Goal: Task Accomplishment & Management: Complete application form

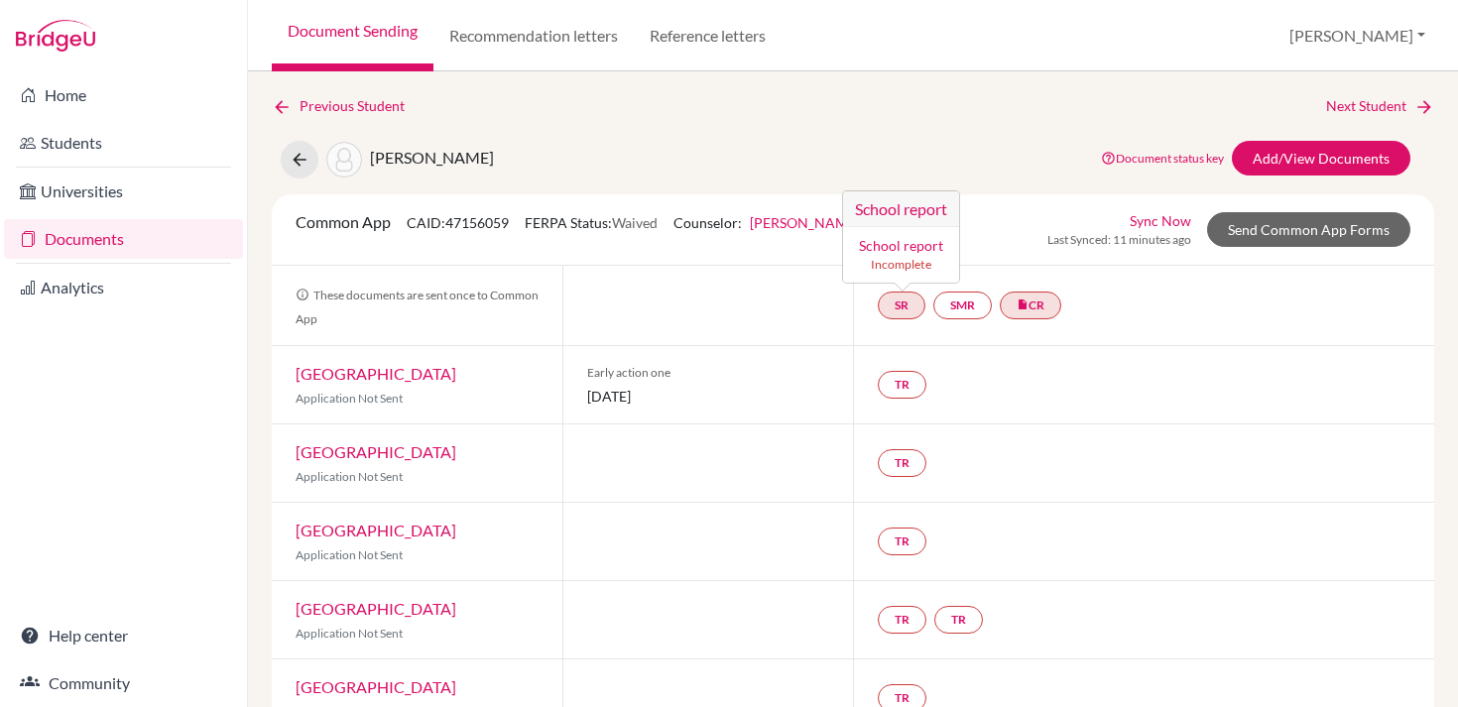
click at [899, 243] on link "School report" at bounding box center [901, 245] width 84 height 17
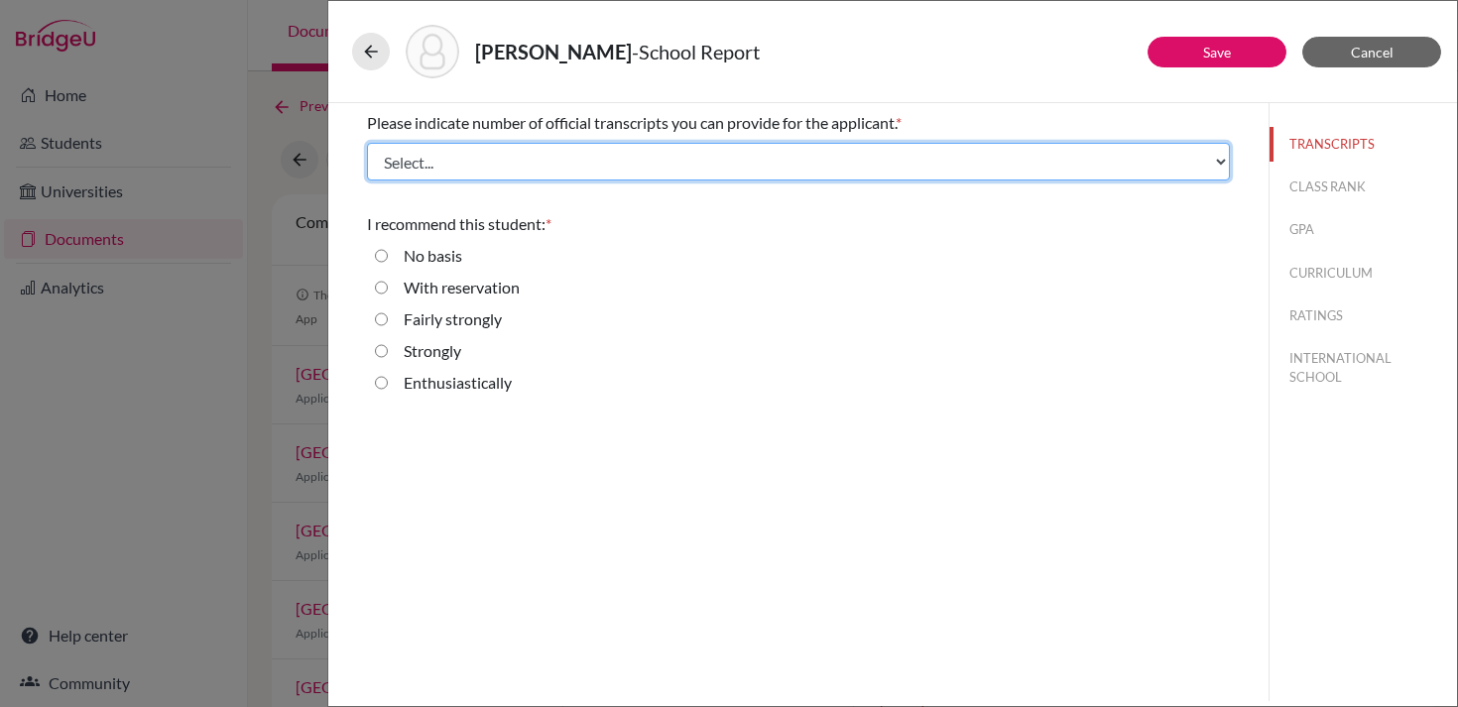
click at [643, 158] on select "Select... 1 2 3 4" at bounding box center [798, 162] width 863 height 38
select select "1"
click at [367, 143] on select "Select... 1 2 3 4" at bounding box center [798, 162] width 863 height 38
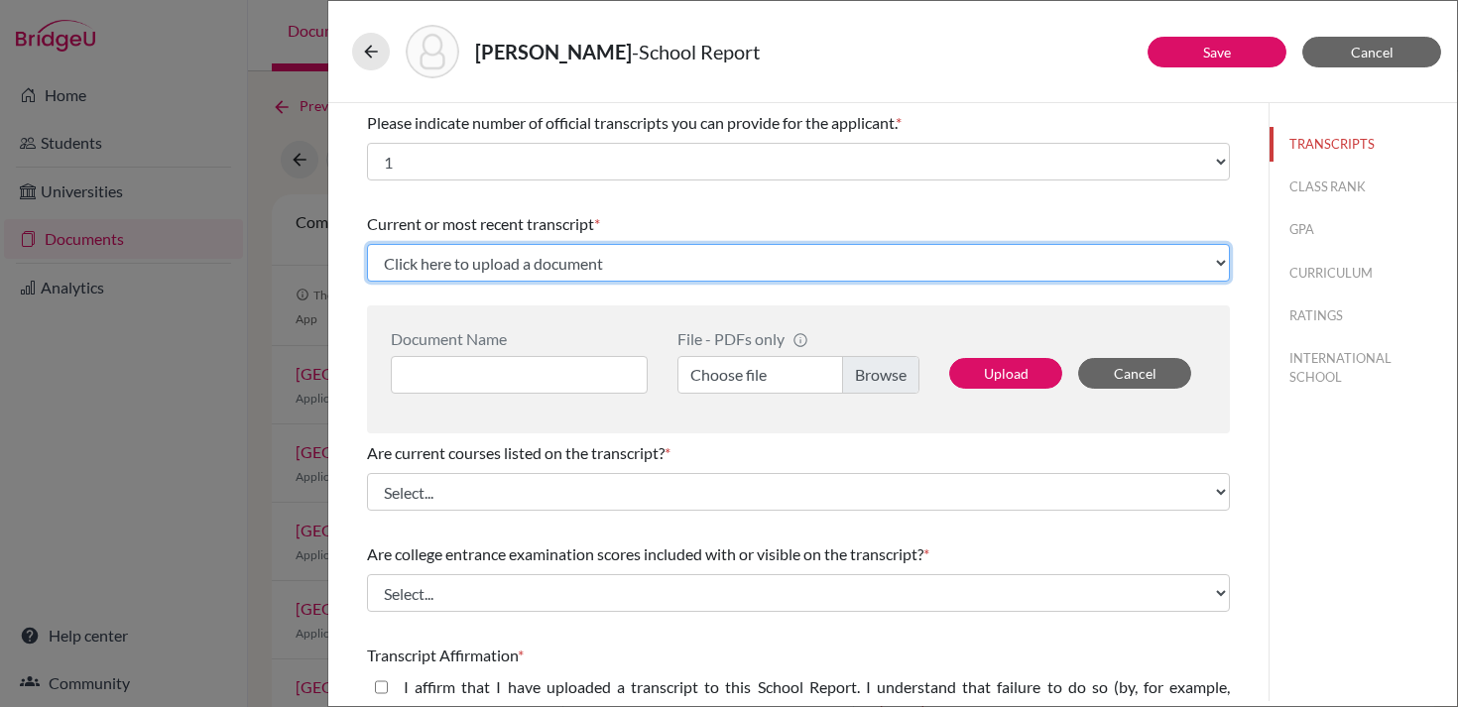
click at [589, 266] on select "Click here to upload a document Upload New File" at bounding box center [798, 263] width 863 height 38
select select "Upload New File"
click at [367, 244] on select "Click here to upload a document Upload New File" at bounding box center [798, 263] width 863 height 38
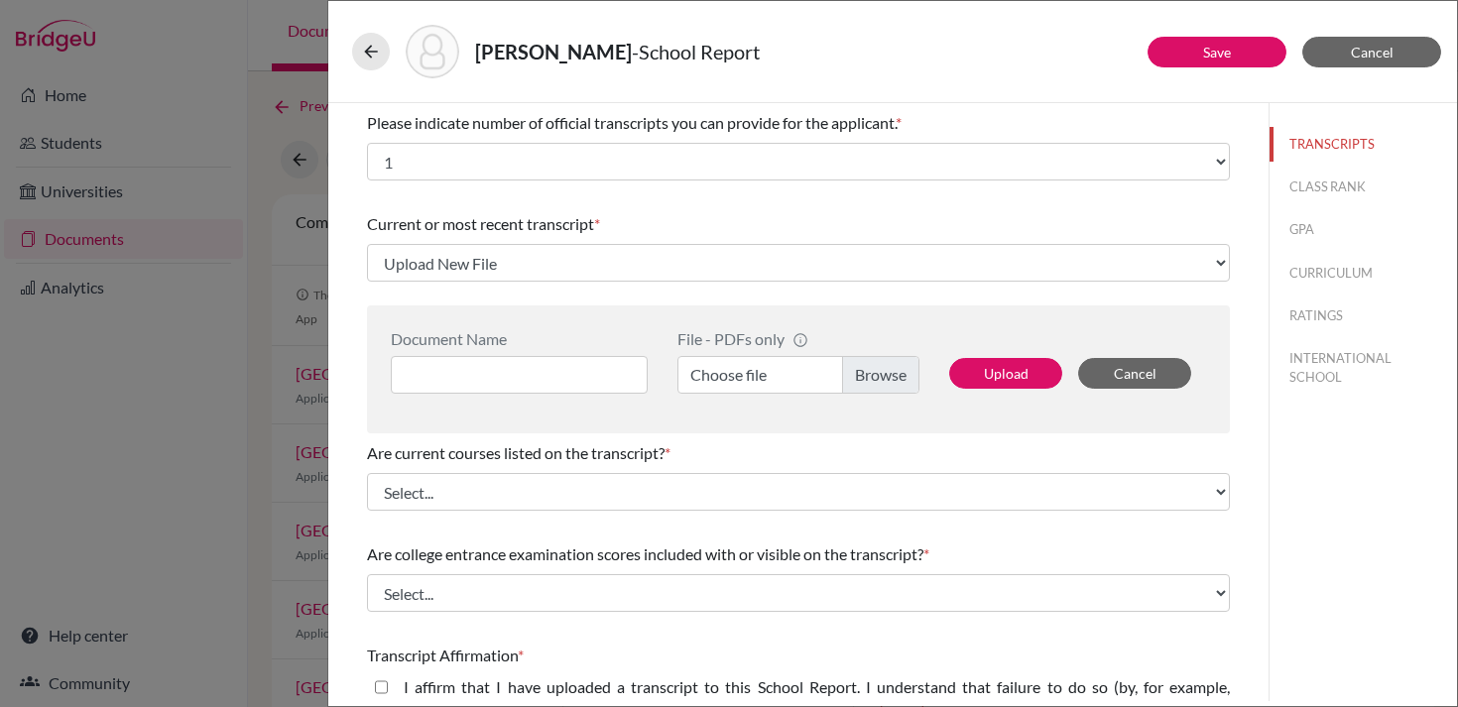
click at [860, 375] on label "Choose file" at bounding box center [798, 375] width 242 height 38
click at [860, 375] on input "Choose file" at bounding box center [798, 375] width 242 height 38
click at [882, 378] on label "Choose file" at bounding box center [798, 375] width 242 height 38
click at [882, 378] on input "Choose file" at bounding box center [798, 375] width 242 height 38
click at [581, 364] on input at bounding box center [519, 375] width 257 height 38
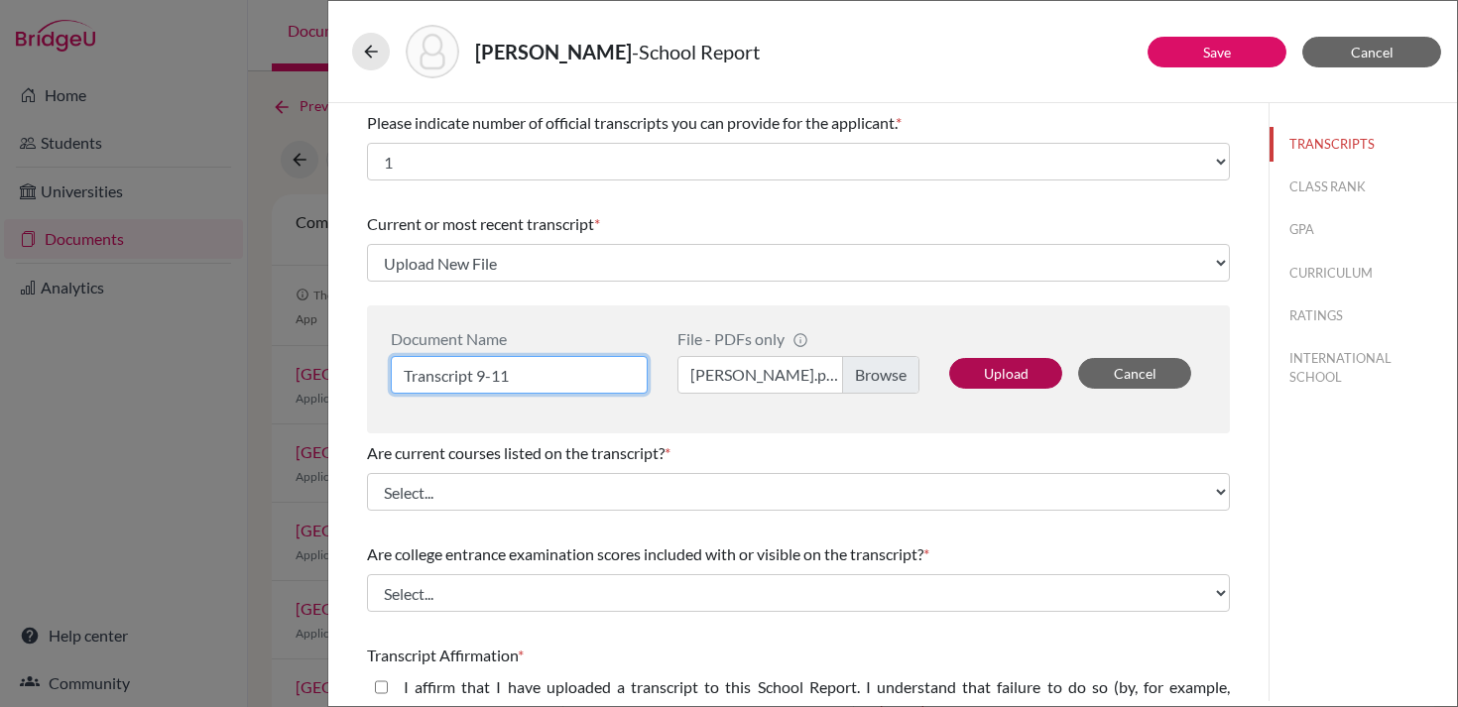
type input "Transcript 9-11"
click at [1030, 376] on button "Upload" at bounding box center [1005, 373] width 113 height 31
select select "674469"
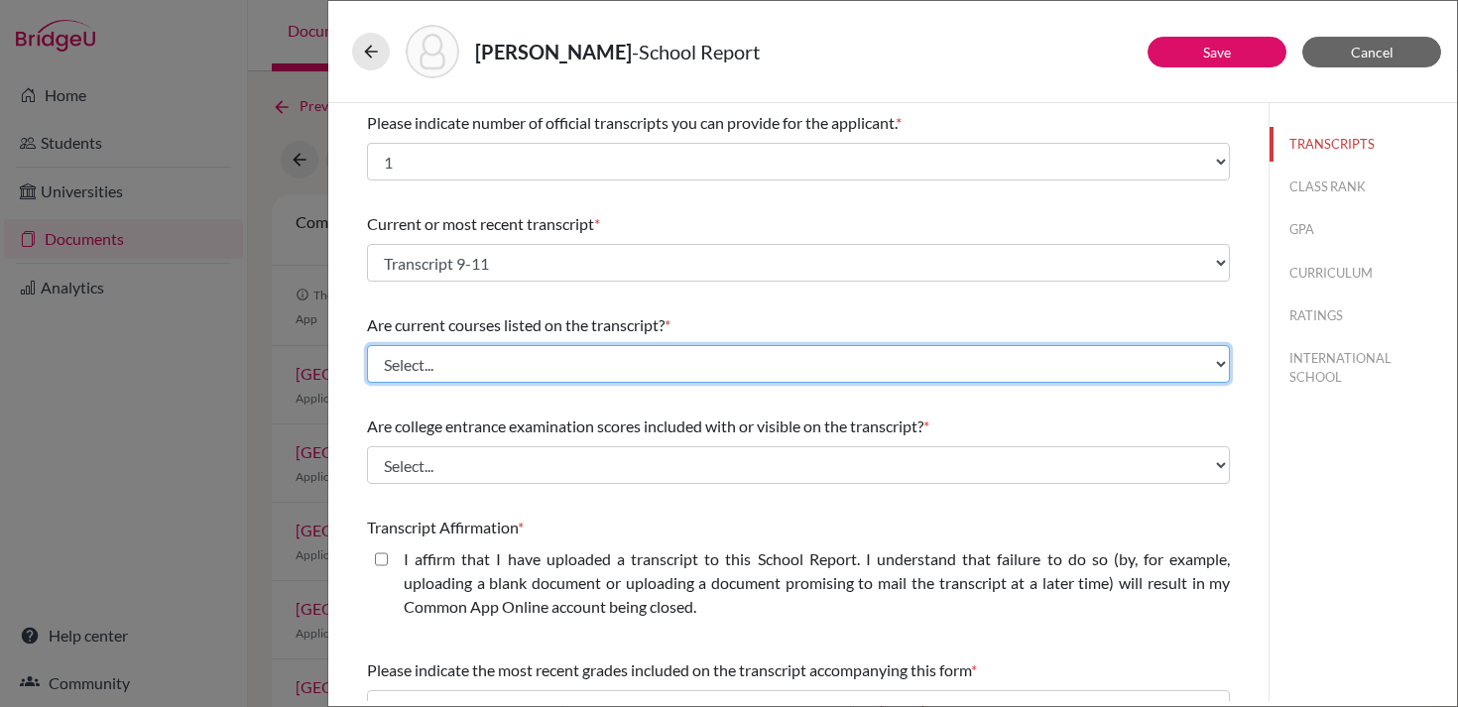
click at [803, 365] on select "Select... Yes No" at bounding box center [798, 364] width 863 height 38
select select "0"
click at [367, 345] on select "Select... Yes No" at bounding box center [798, 364] width 863 height 38
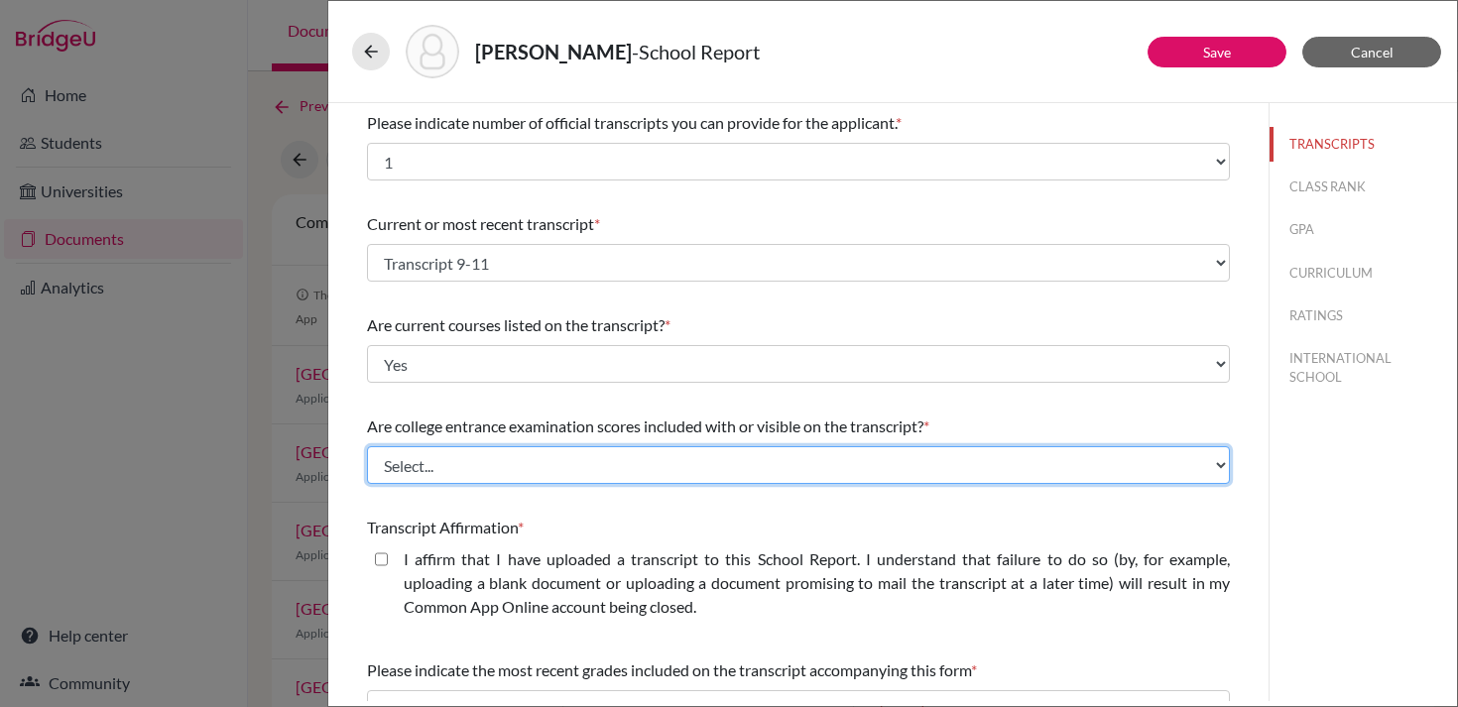
click at [756, 468] on select "Select... Yes No" at bounding box center [798, 465] width 863 height 38
select select "1"
click at [367, 446] on select "Select... Yes No" at bounding box center [798, 465] width 863 height 38
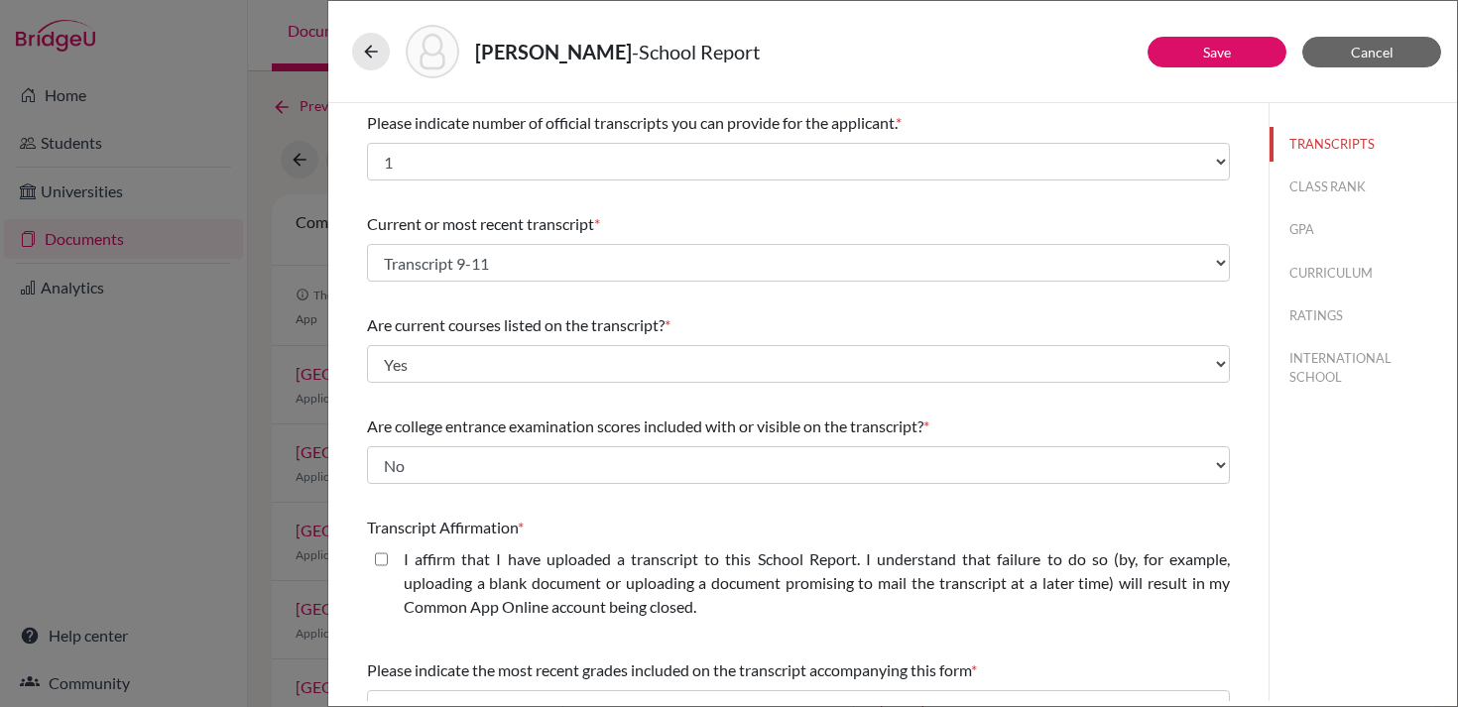
click at [688, 577] on label "I affirm that I have uploaded a transcript to this School Report. I understand …" at bounding box center [817, 582] width 826 height 71
click at [388, 571] on closed\ "I affirm that I have uploaded a transcript to this School Report. I understand …" at bounding box center [381, 559] width 13 height 24
checkbox closed\ "true"
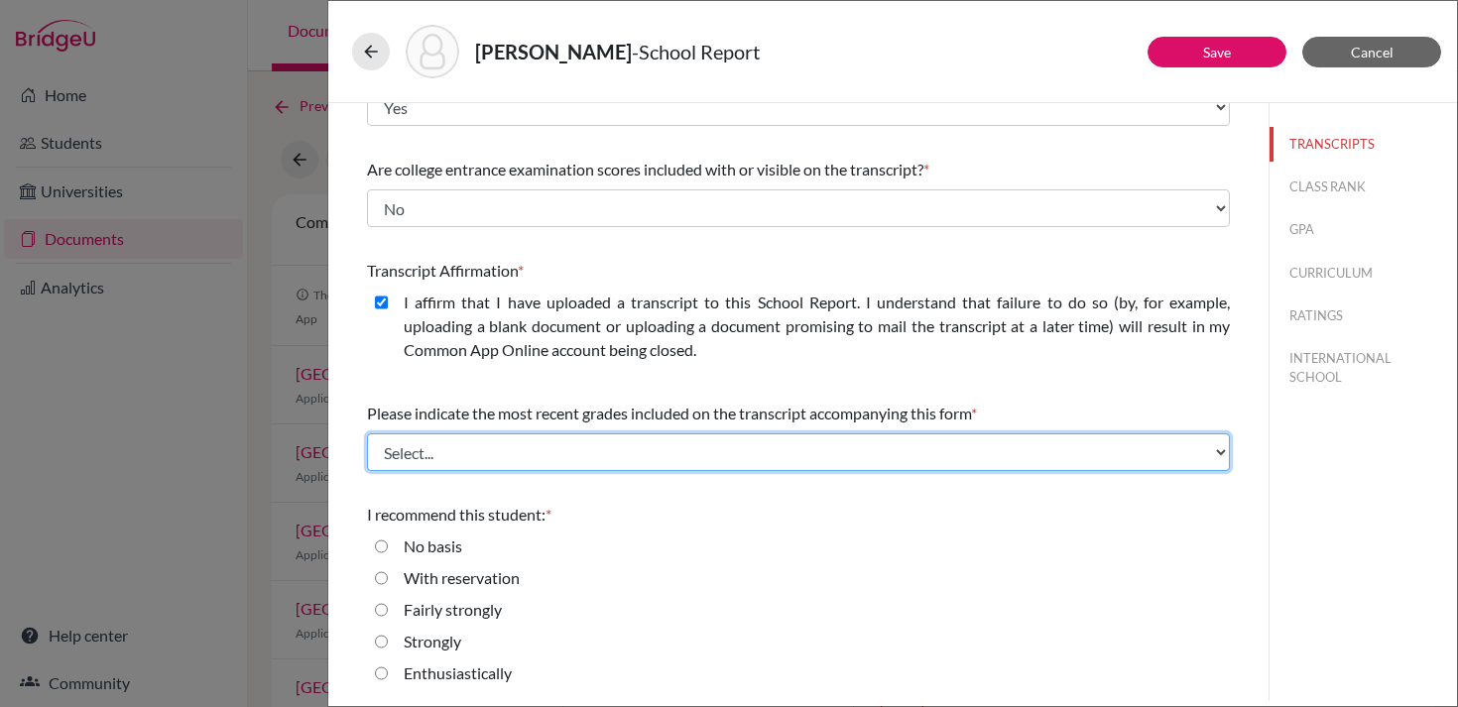
click at [627, 455] on select "Select... Final junior year grades 1st Quarter senior year grades 2nd Quarter/1…" at bounding box center [798, 452] width 863 height 38
select select "0"
click at [367, 433] on select "Select... Final junior year grades 1st Quarter senior year grades 2nd Quarter/1…" at bounding box center [798, 452] width 863 height 38
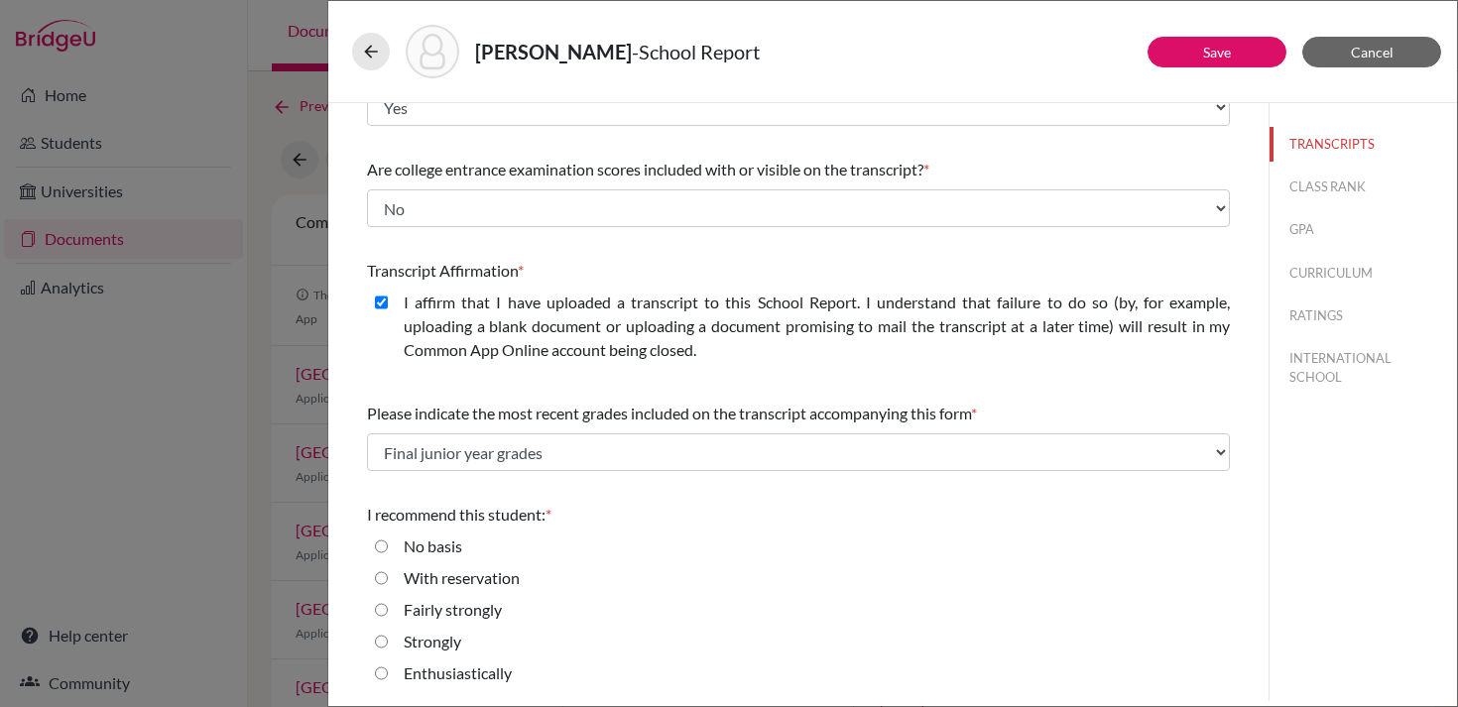
click at [438, 669] on label "Enthusiastically" at bounding box center [458, 673] width 108 height 24
click at [388, 669] on input "Enthusiastically" at bounding box center [381, 673] width 13 height 24
radio input "true"
click at [1305, 178] on button "CLASS RANK" at bounding box center [1362, 187] width 187 height 35
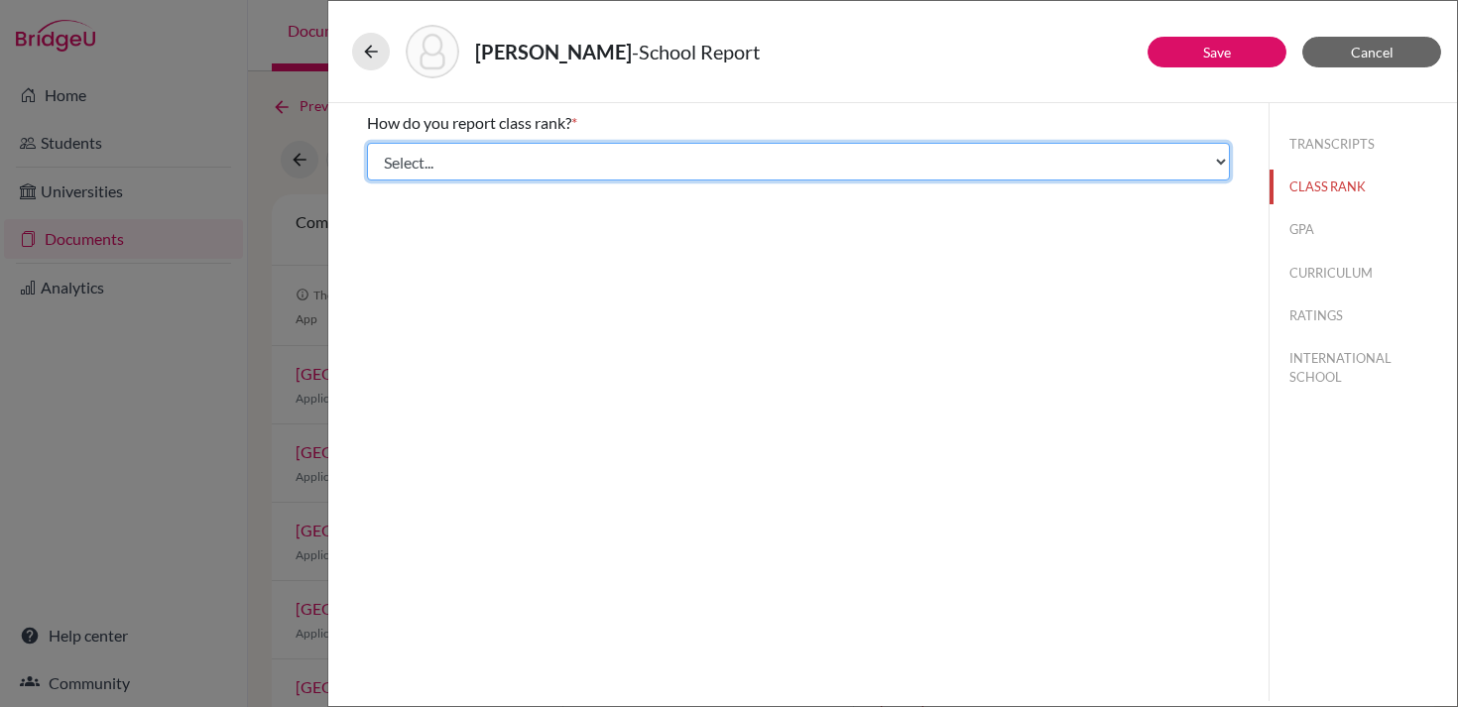
click at [1008, 143] on select "Select... Exact Decile Quintile Quartile None" at bounding box center [798, 162] width 863 height 38
select select "5"
click at [367, 143] on select "Select... Exact Decile Quintile Quartile None" at bounding box center [798, 162] width 863 height 38
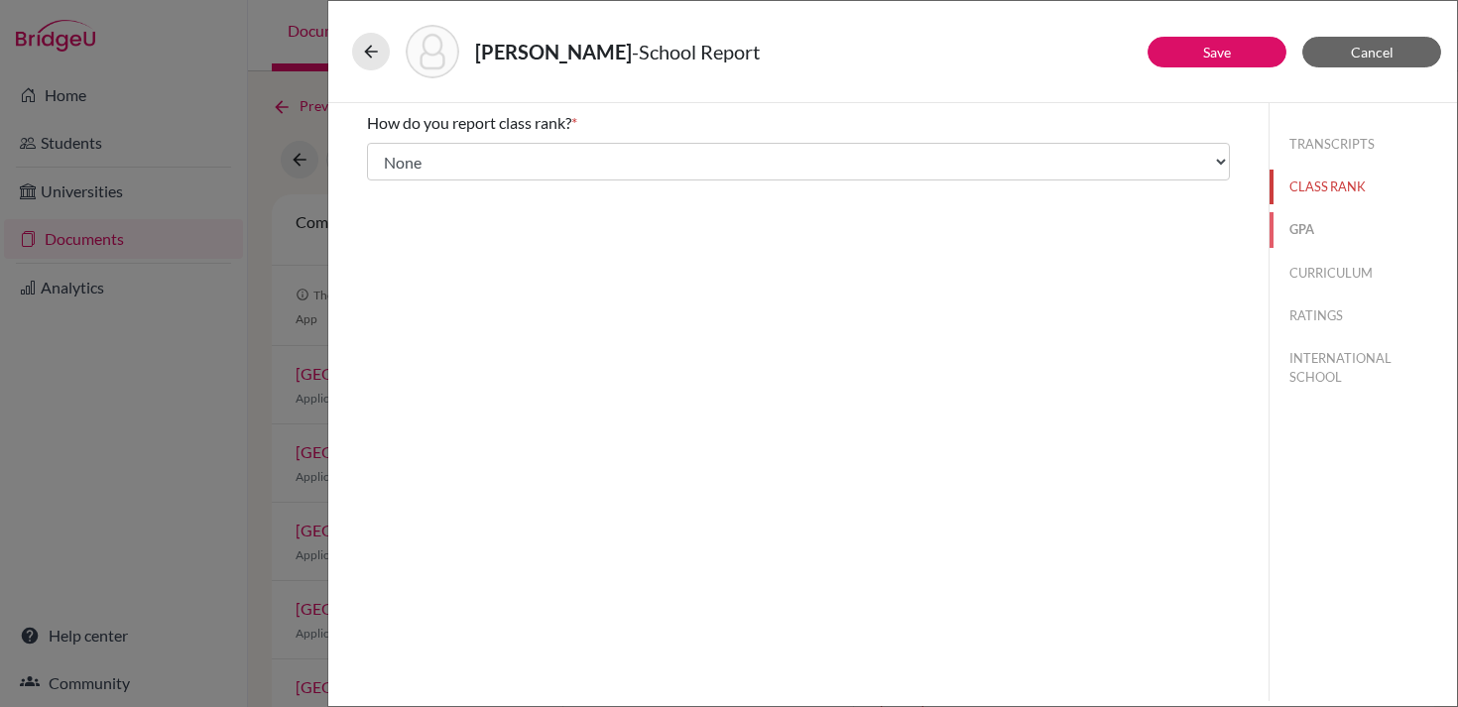
click at [1284, 225] on button "GPA" at bounding box center [1362, 229] width 187 height 35
click at [406, 195] on label "No" at bounding box center [414, 187] width 21 height 24
click at [388, 195] on input "No" at bounding box center [381, 187] width 13 height 24
radio input "true"
click at [1318, 270] on button "CURRICULUM" at bounding box center [1362, 273] width 187 height 35
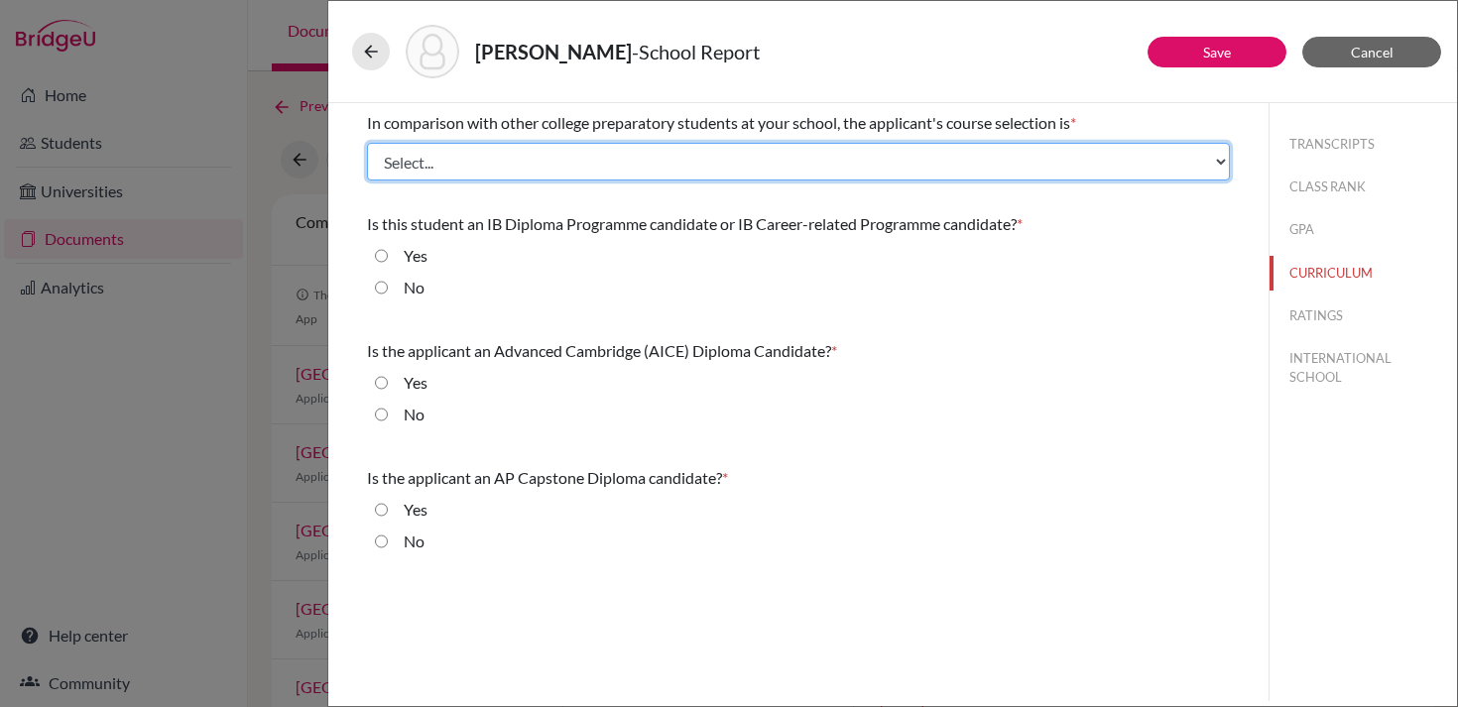
click at [751, 179] on select "Select... Less than demanding Average [PERSON_NAME] Very demanding Most demandi…" at bounding box center [798, 162] width 863 height 38
select select "3"
click at [367, 143] on select "Select... Less than demanding Average [PERSON_NAME] Very demanding Most demandi…" at bounding box center [798, 162] width 863 height 38
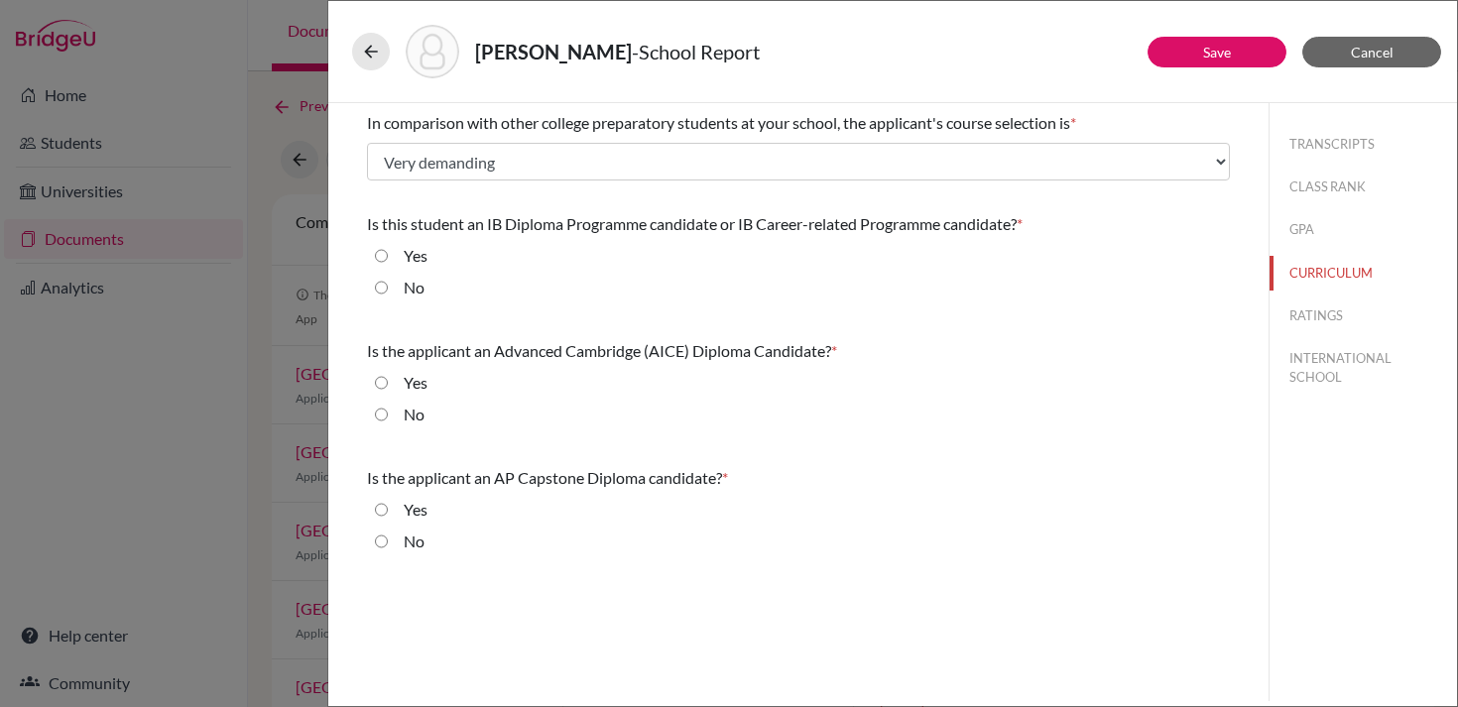
click at [383, 258] on input "Yes" at bounding box center [381, 256] width 13 height 24
radio input "true"
click at [380, 412] on input "No" at bounding box center [381, 415] width 13 height 24
radio input "true"
click at [377, 536] on input "No" at bounding box center [381, 542] width 13 height 24
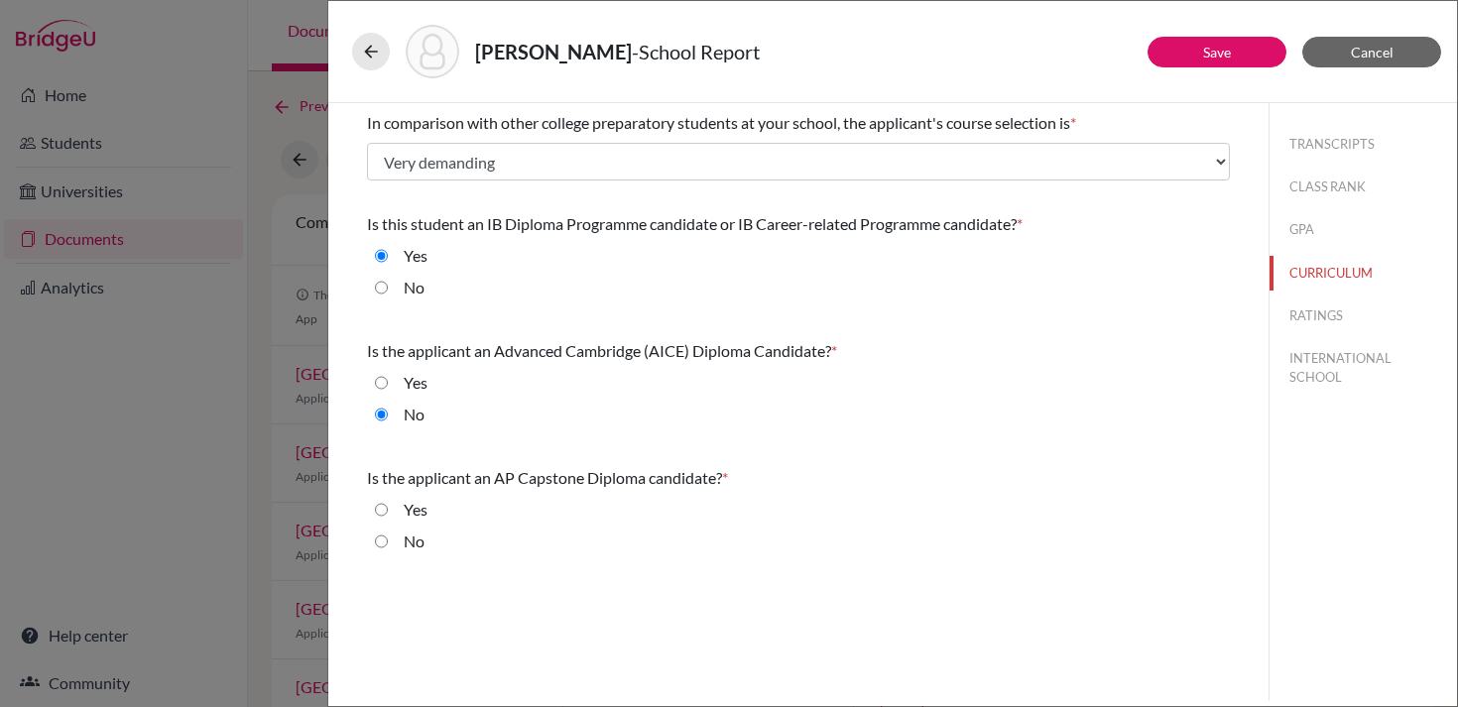
radio input "true"
click at [1344, 309] on button "RATINGS" at bounding box center [1362, 316] width 187 height 35
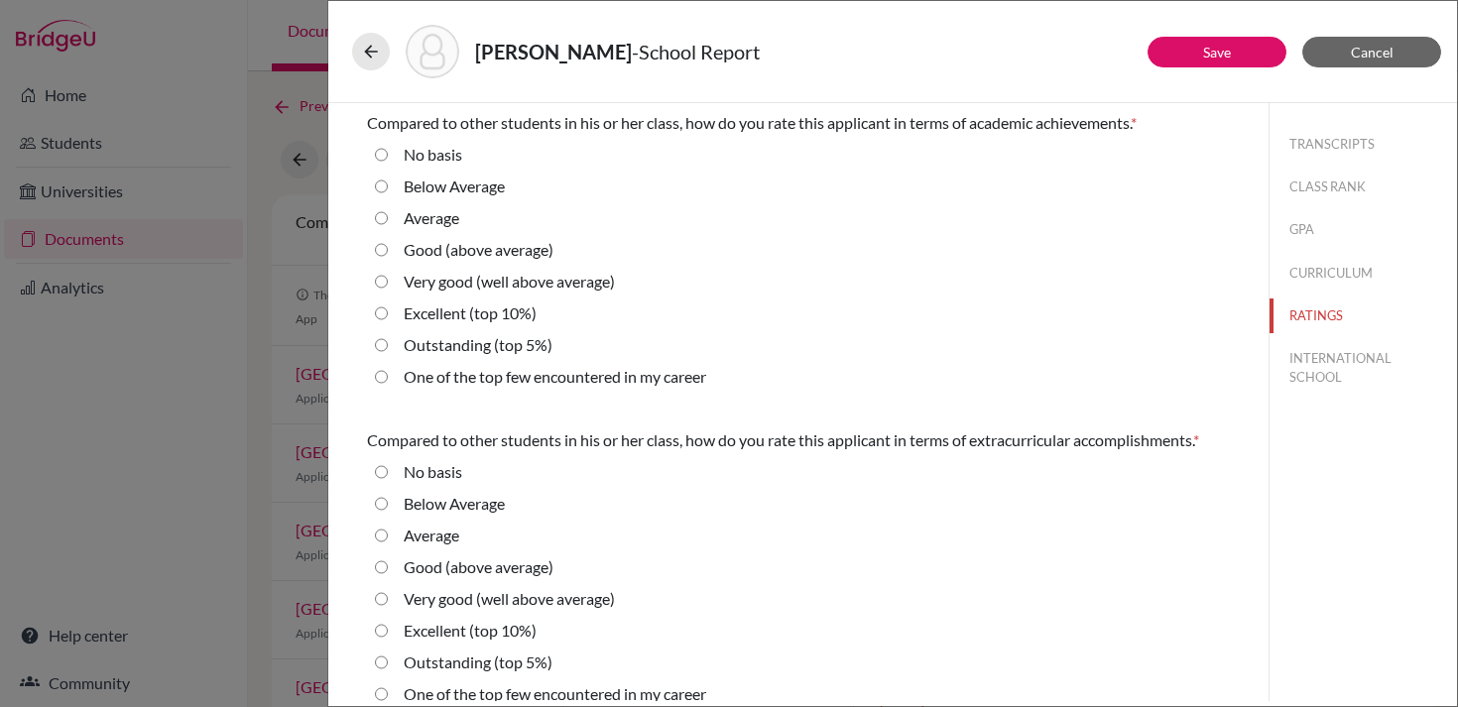
click at [525, 248] on label "Good (above average)" at bounding box center [479, 250] width 150 height 24
click at [388, 248] on average\) "Good (above average)" at bounding box center [381, 250] width 13 height 24
radio average\) "true"
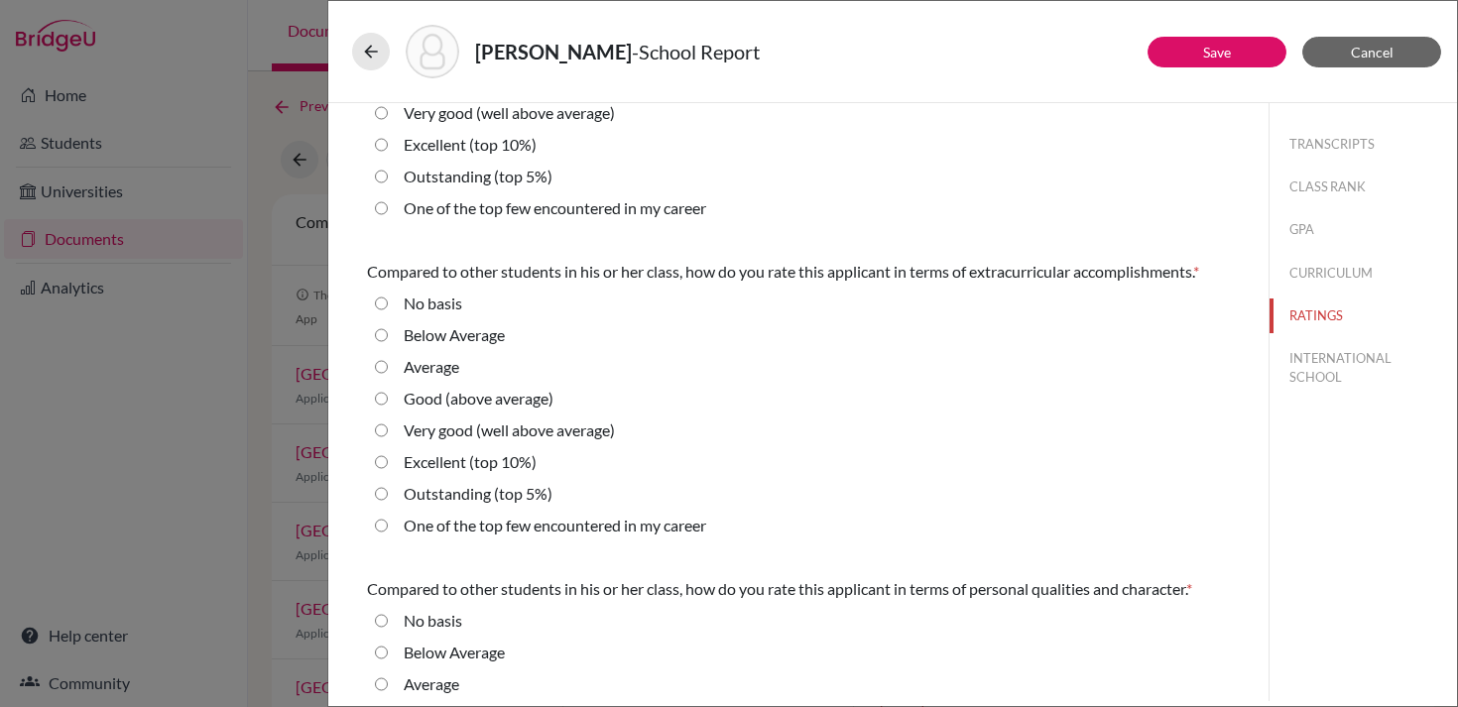
scroll to position [177, 0]
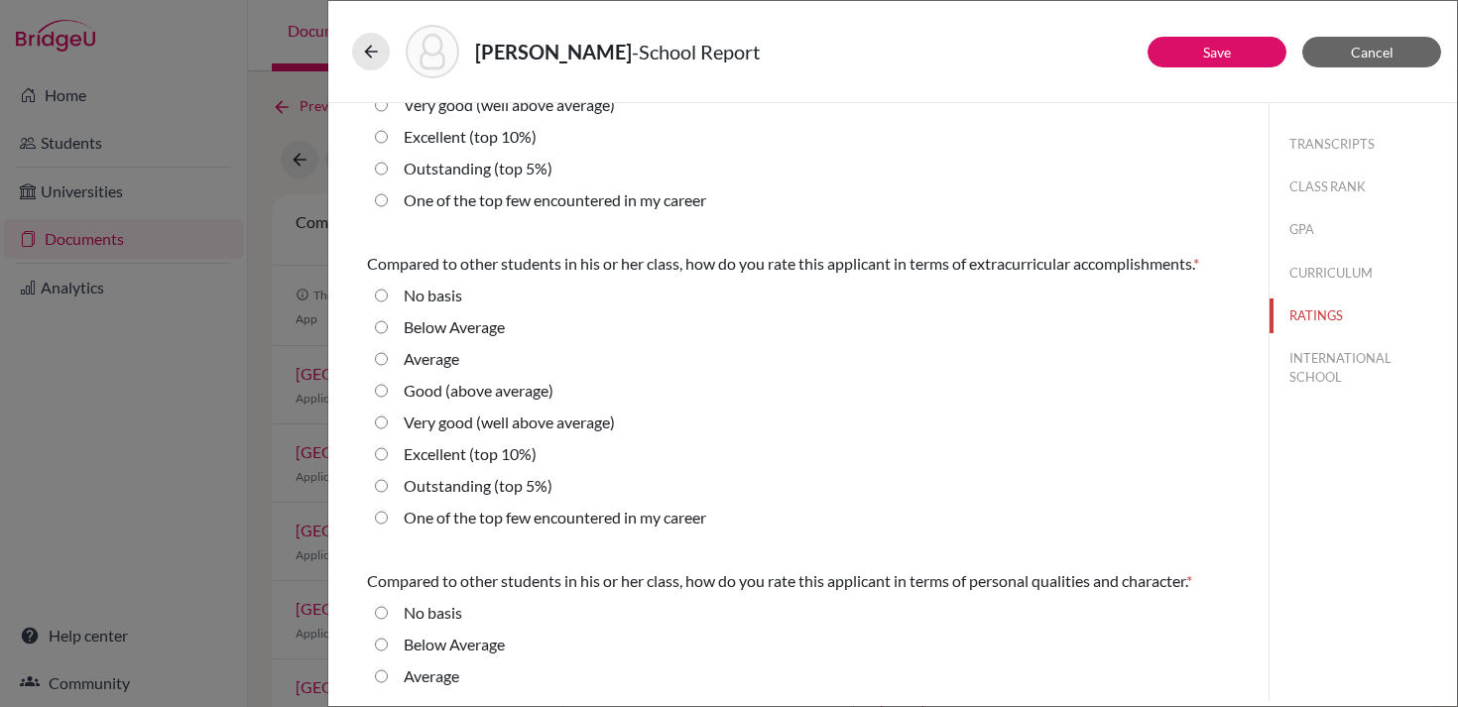
click at [479, 454] on label "Excellent (top 10%)" at bounding box center [470, 454] width 133 height 24
click at [388, 454] on 10\%\) "Excellent (top 10%)" at bounding box center [381, 454] width 13 height 24
radio 10\%\) "true"
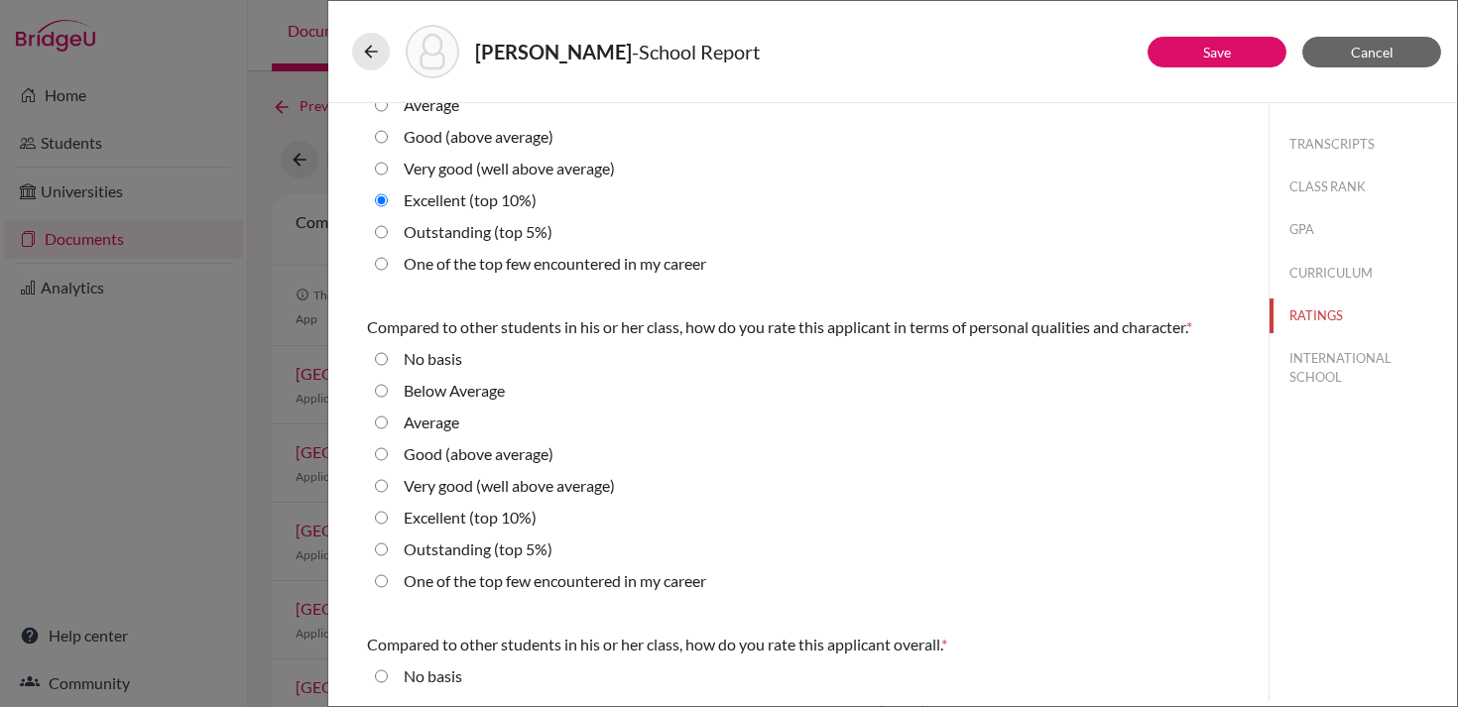
scroll to position [433, 0]
click at [464, 484] on label "Very good (well above average)" at bounding box center [509, 483] width 211 height 24
click at [388, 484] on average\) "Very good (well above average)" at bounding box center [381, 483] width 13 height 24
radio average\) "true"
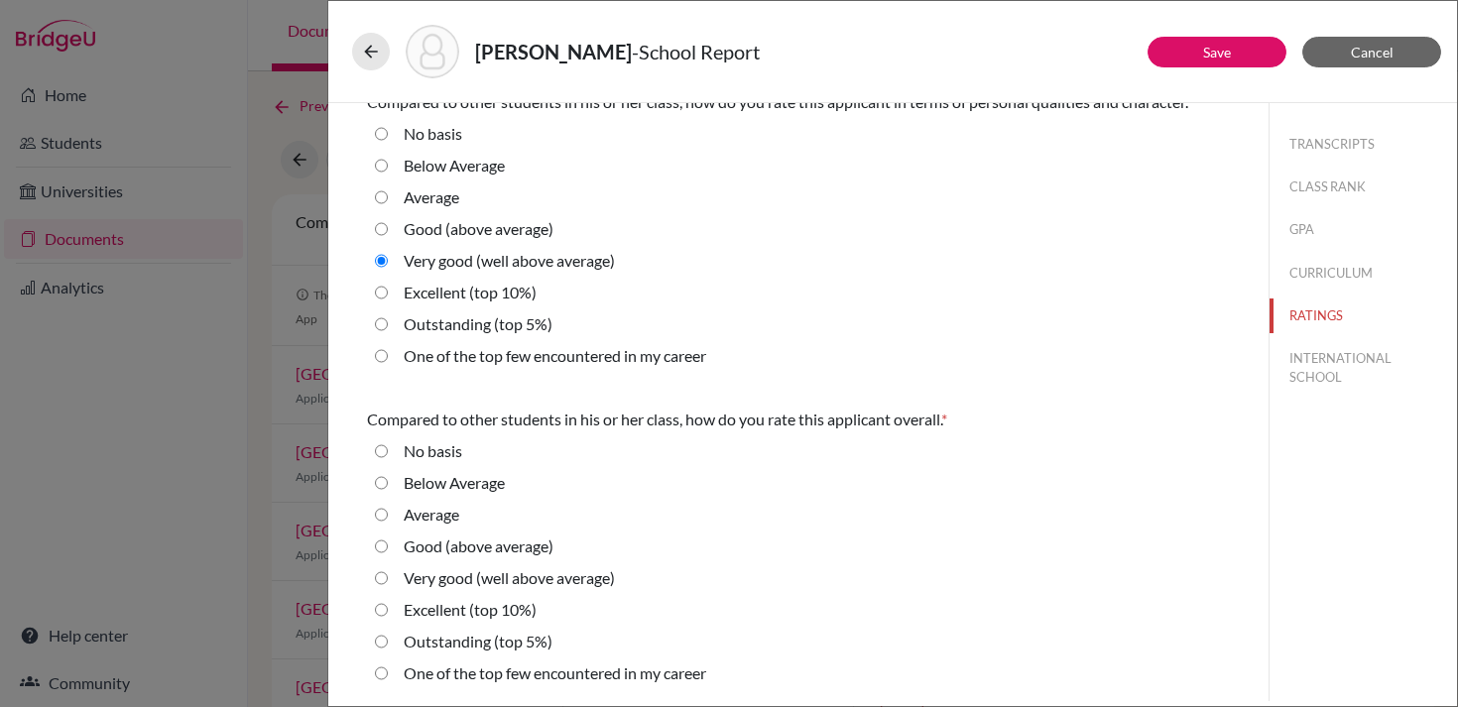
click at [447, 606] on label "Excellent (top 10%)" at bounding box center [470, 610] width 133 height 24
click at [388, 606] on 10\%\) "Excellent (top 10%)" at bounding box center [381, 610] width 13 height 24
radio 10\%\) "true"
click at [1343, 376] on button "INTERNATIONAL SCHOOL" at bounding box center [1362, 368] width 187 height 54
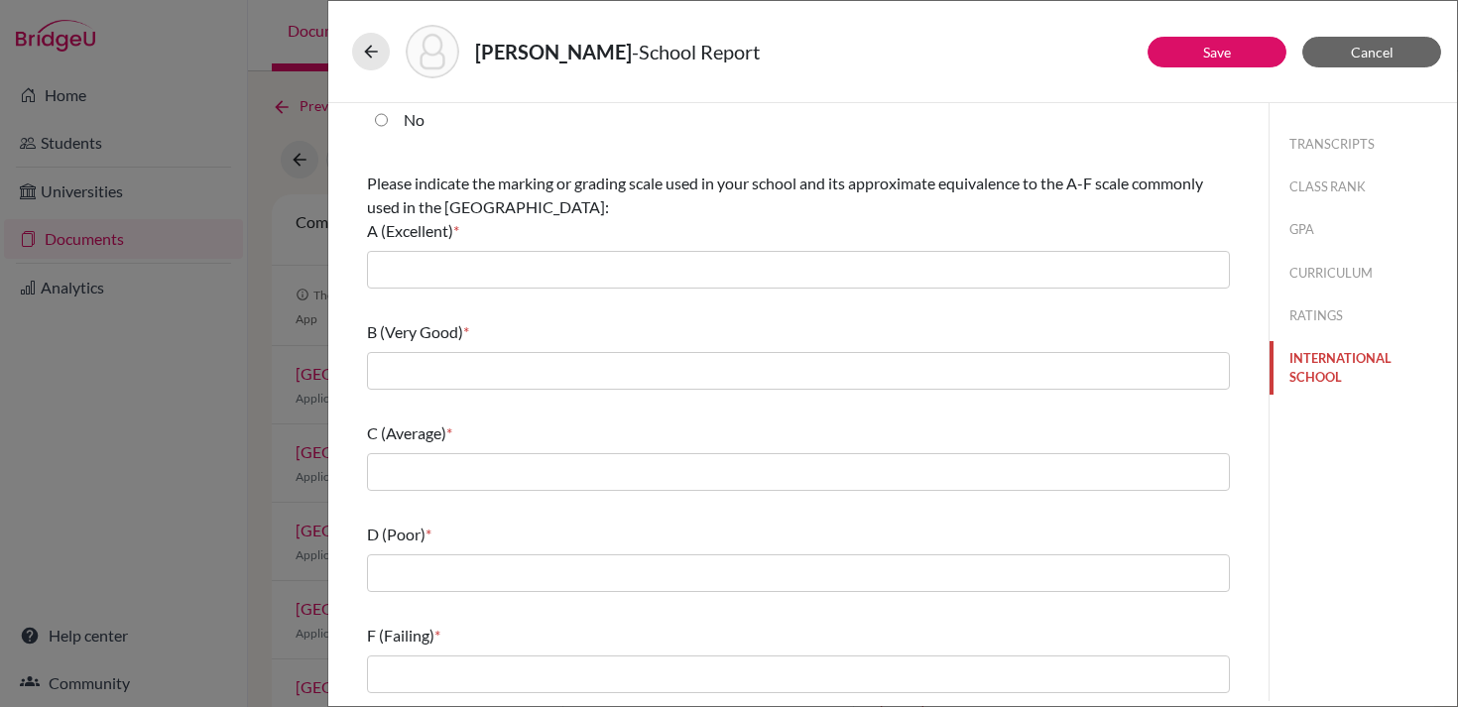
scroll to position [0, 0]
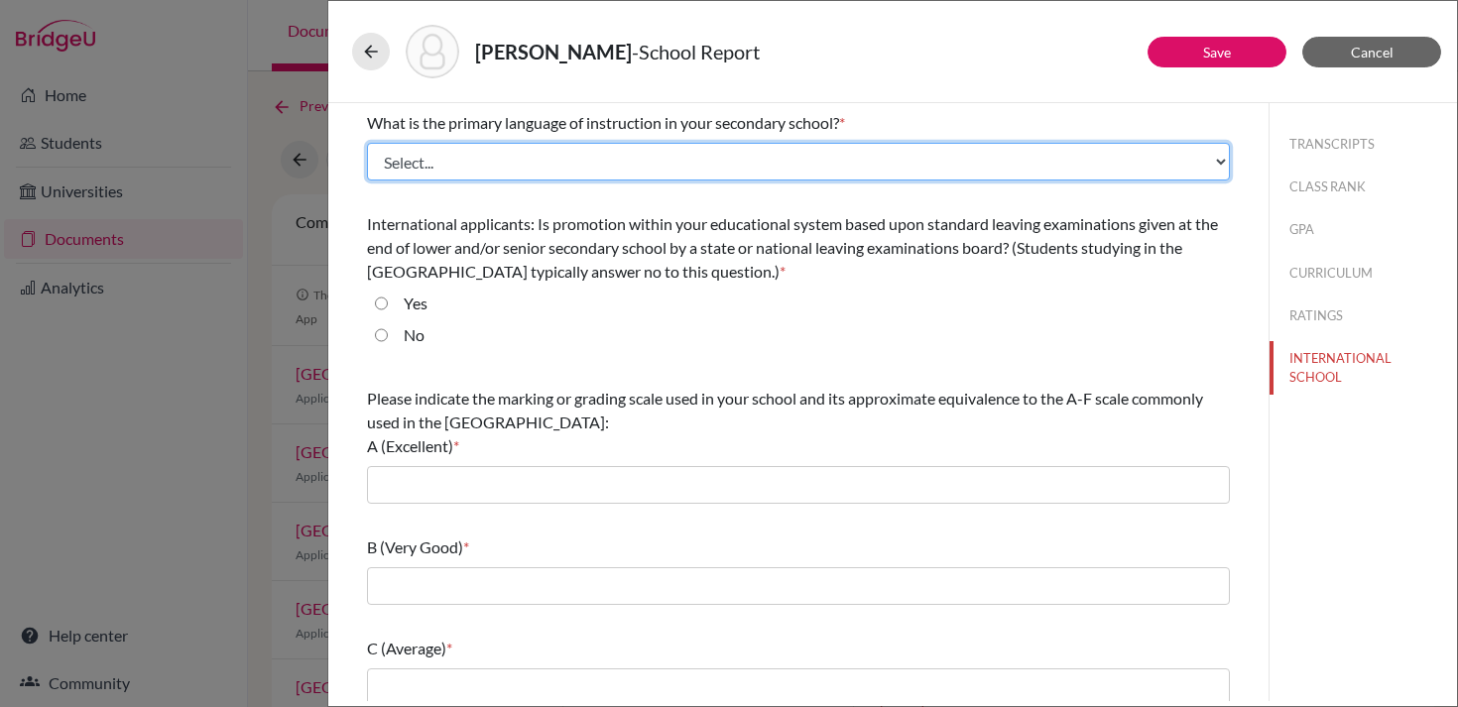
click at [742, 167] on select "Select... Albanian Arabic Armenian Assamese Azerbaijani Belarusian Bengali Bulg…" at bounding box center [798, 162] width 863 height 38
select select "14"
click at [367, 143] on select "Select... Albanian Arabic Armenian Assamese Azerbaijani Belarusian Bengali Bulg…" at bounding box center [798, 162] width 863 height 38
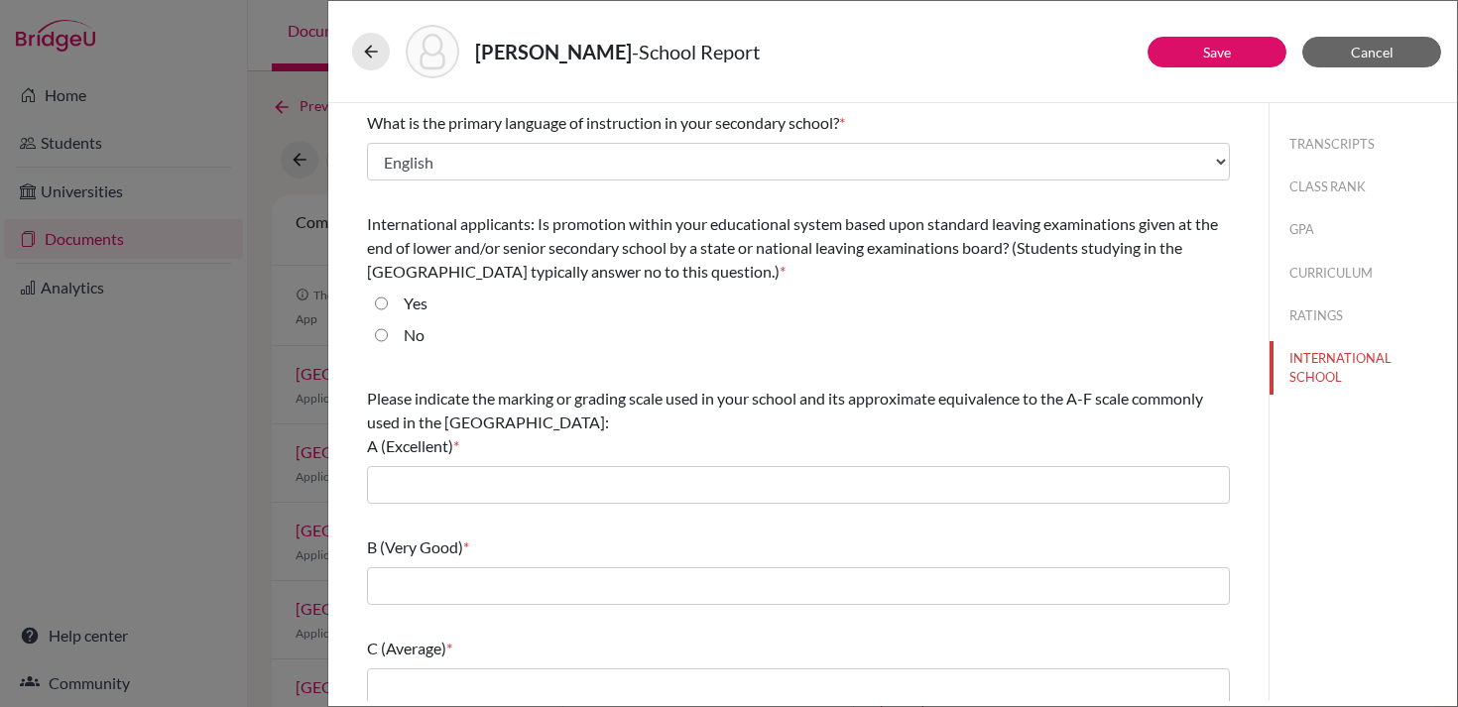
click at [397, 331] on div "No" at bounding box center [406, 339] width 37 height 32
click at [416, 337] on label "No" at bounding box center [414, 335] width 21 height 24
click at [388, 337] on input "No" at bounding box center [381, 335] width 13 height 24
radio input "true"
click at [581, 416] on div "Please indicate the marking or grading scale used in your school and its approx…" at bounding box center [798, 422] width 863 height 71
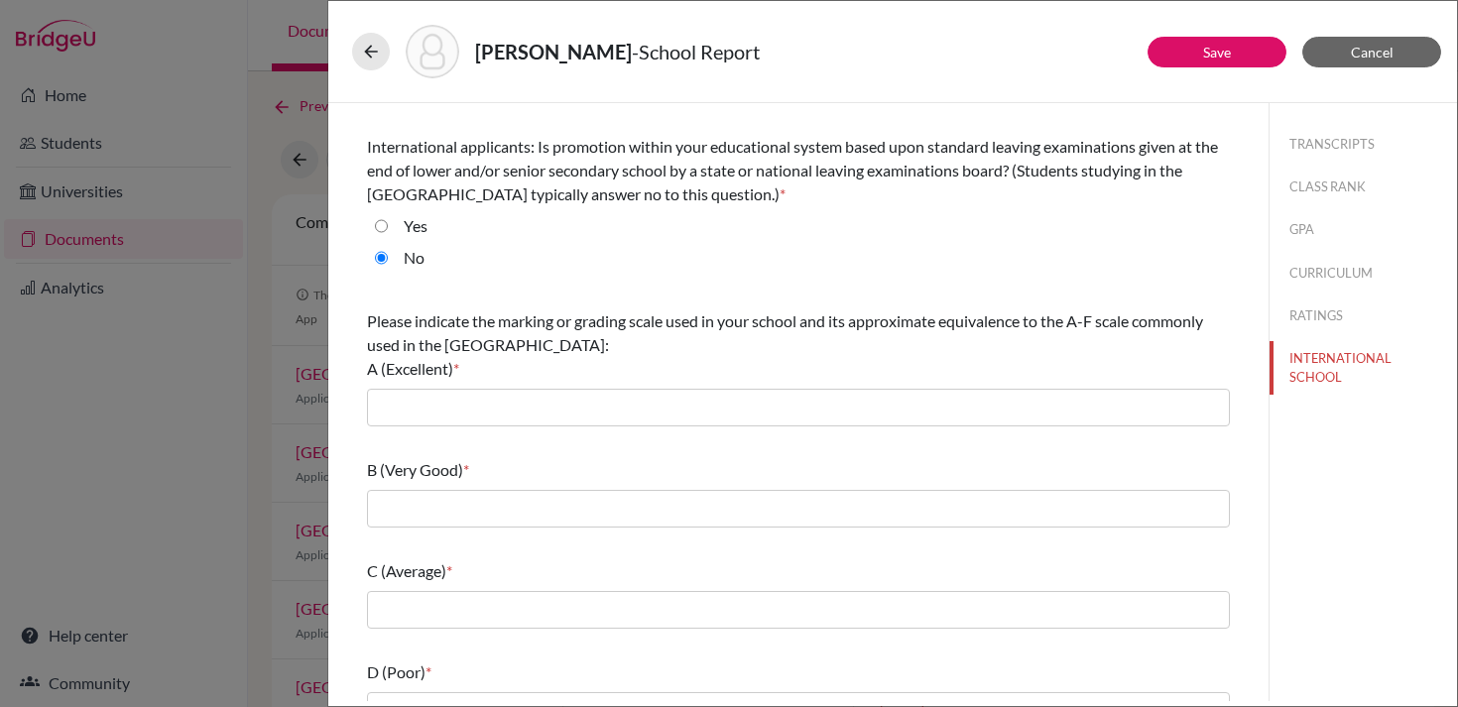
scroll to position [93, 0]
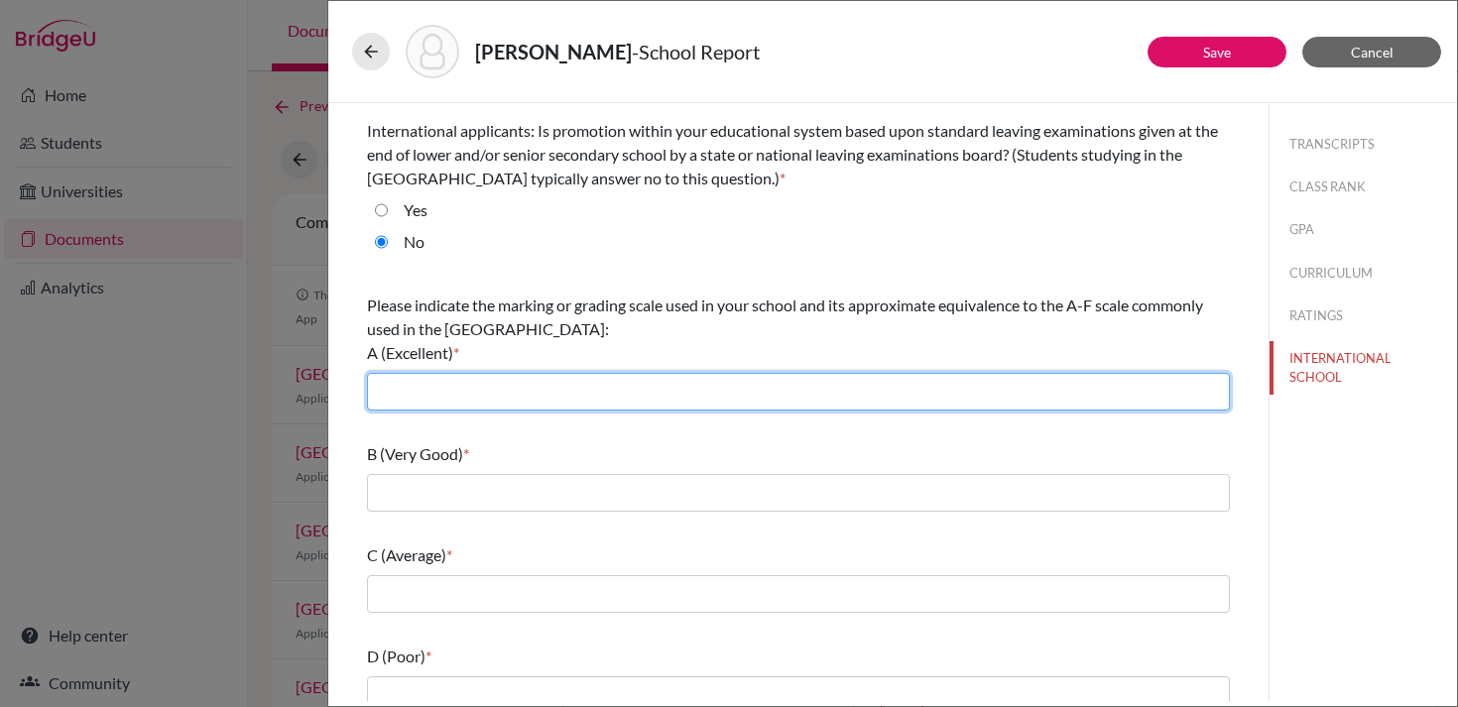
click at [563, 388] on input "text" at bounding box center [798, 392] width 863 height 38
type input "6-7"
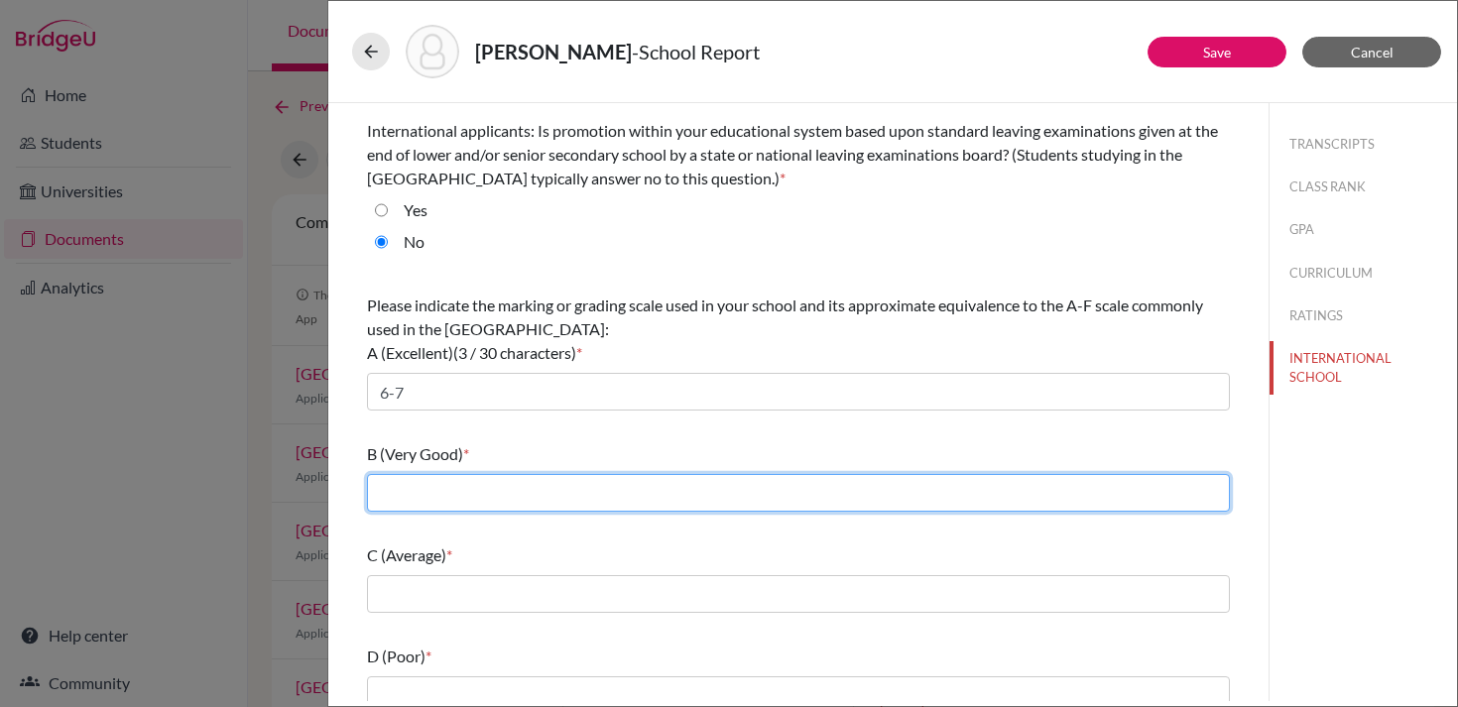
click at [528, 483] on input "text" at bounding box center [798, 493] width 863 height 38
type input "5"
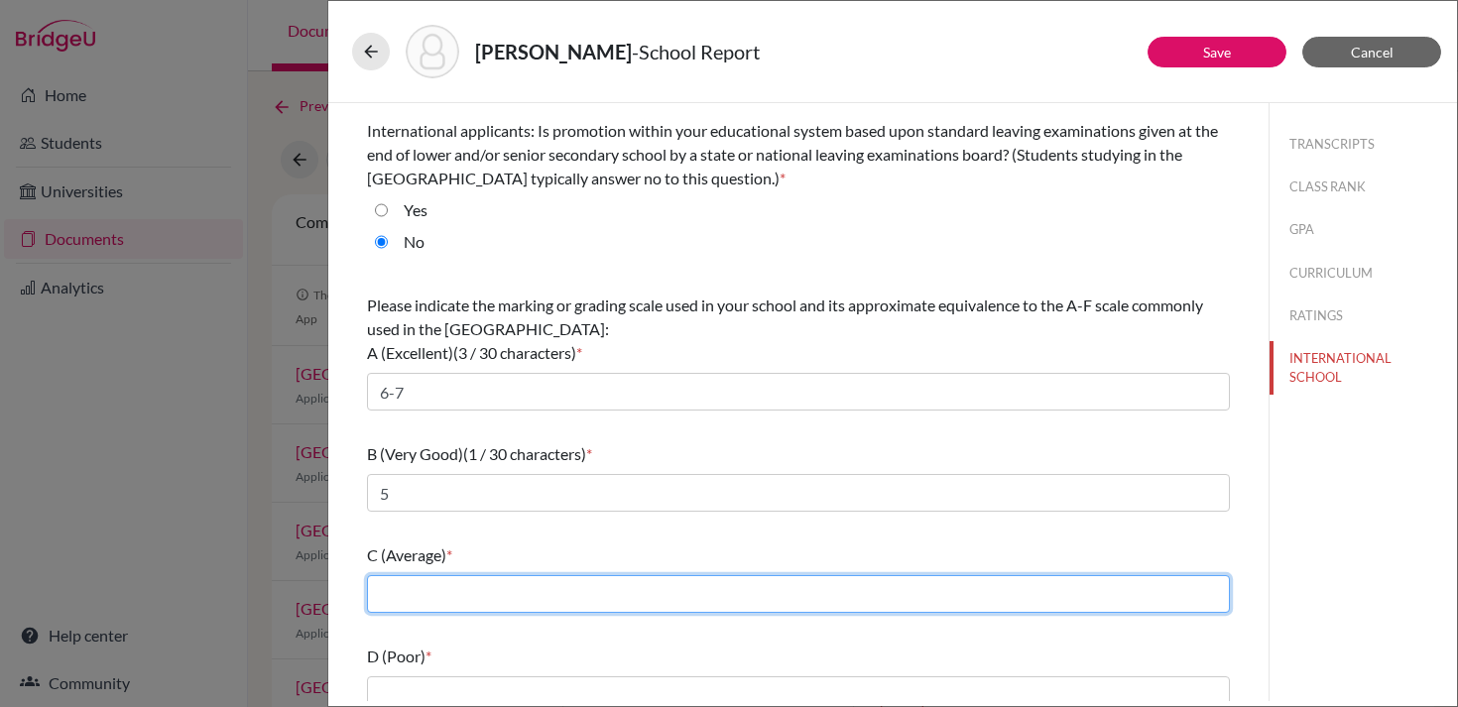
click at [502, 598] on input "text" at bounding box center [798, 594] width 863 height 38
type input "4"
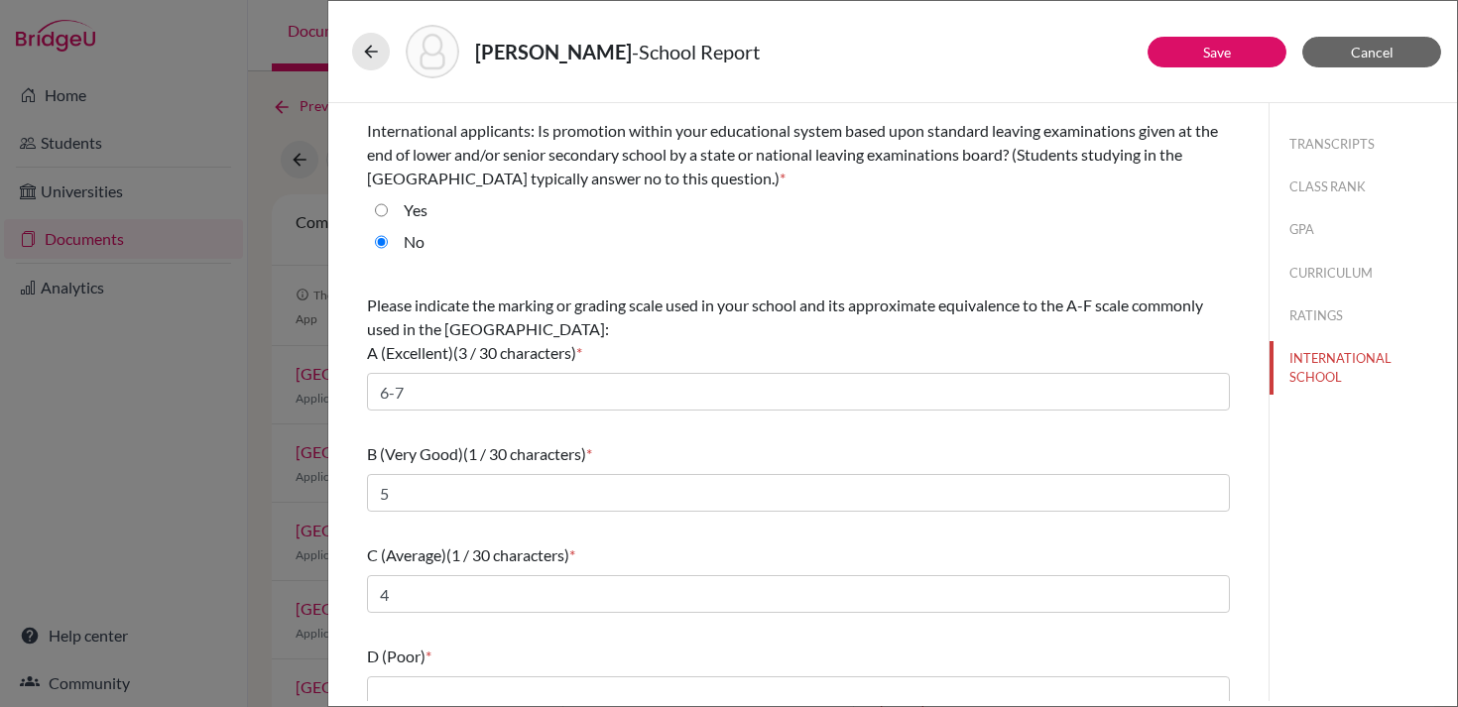
click at [607, 543] on div "C (Average) (1 / 30 characters) *" at bounding box center [798, 555] width 863 height 24
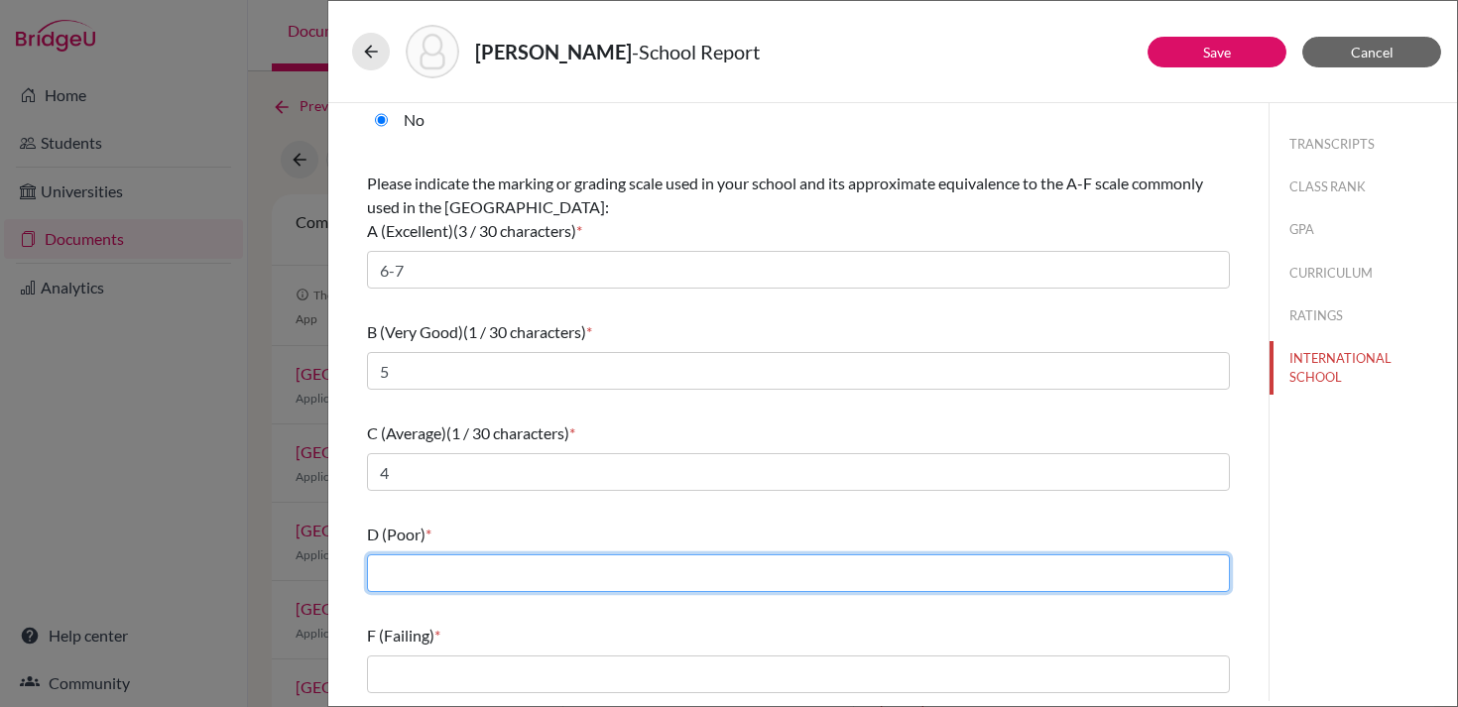
click at [547, 566] on input "text" at bounding box center [798, 573] width 863 height 38
type input "3"
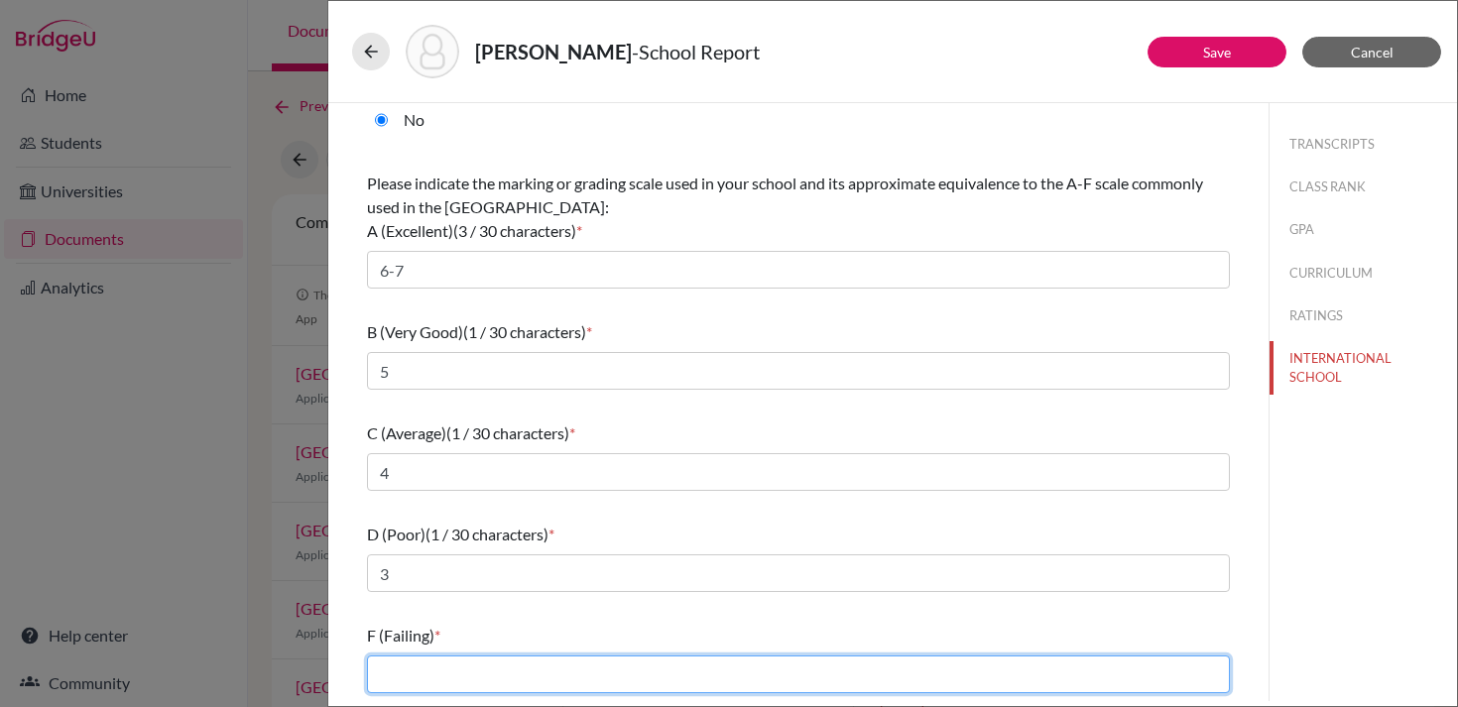
click at [506, 665] on input "text" at bounding box center [798, 675] width 863 height 38
type input "1-2"
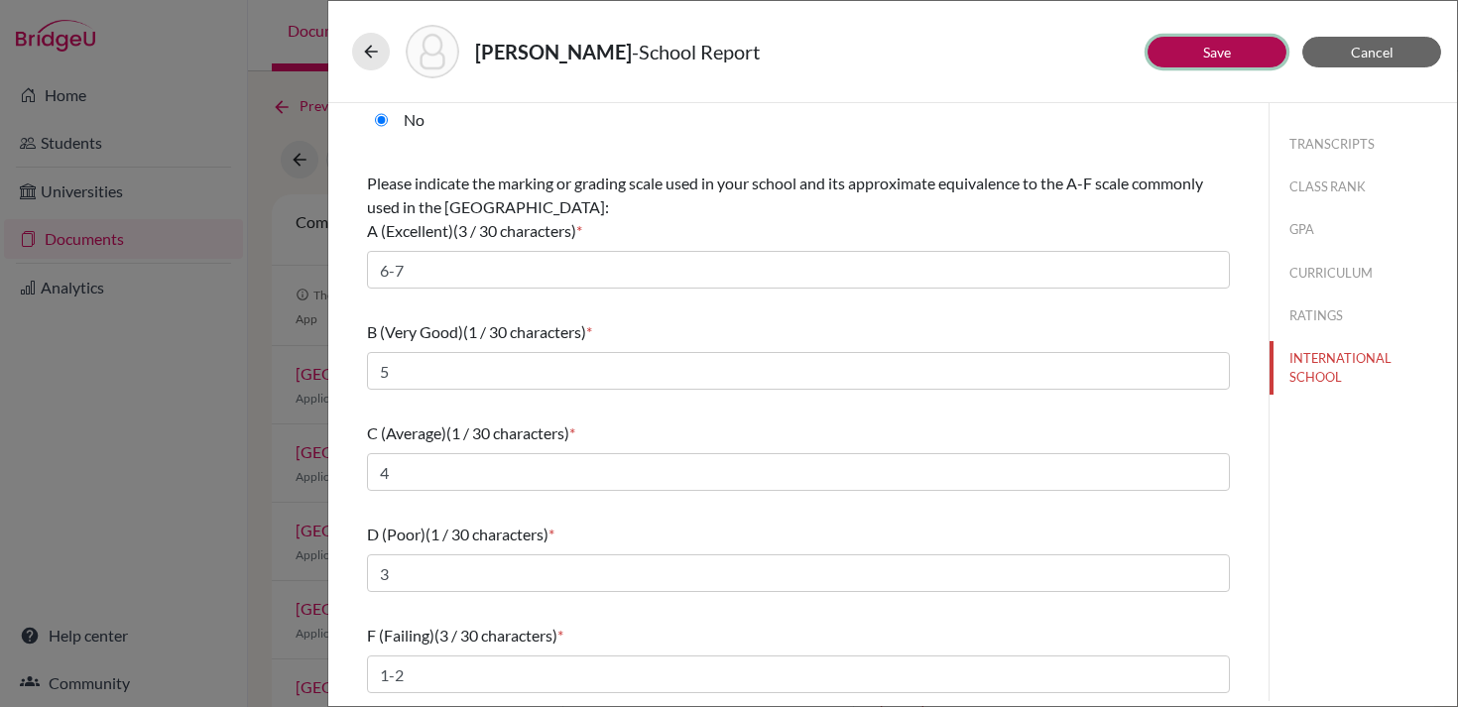
click at [1200, 50] on button "Save" at bounding box center [1216, 52] width 139 height 31
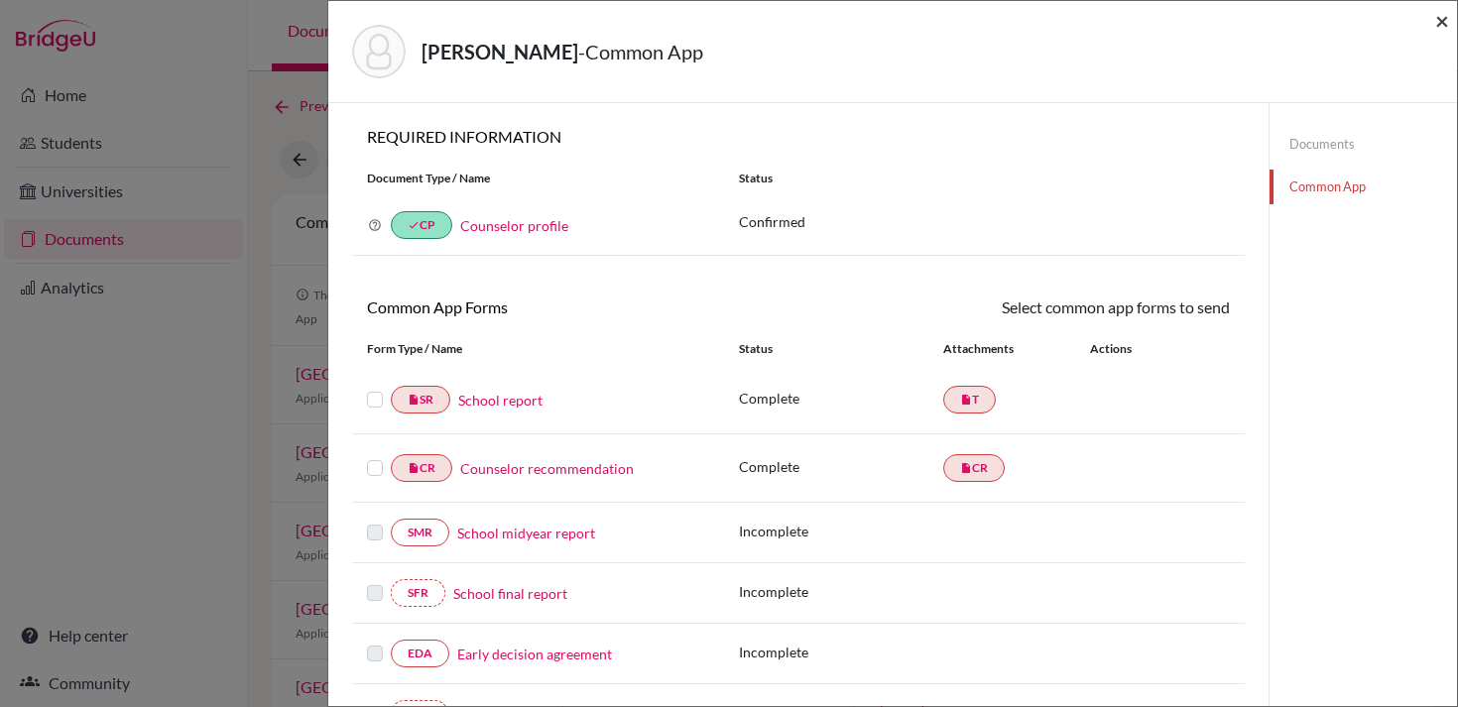
click at [1440, 25] on span "×" at bounding box center [1442, 20] width 14 height 29
